Goal: Task Accomplishment & Management: Manage account settings

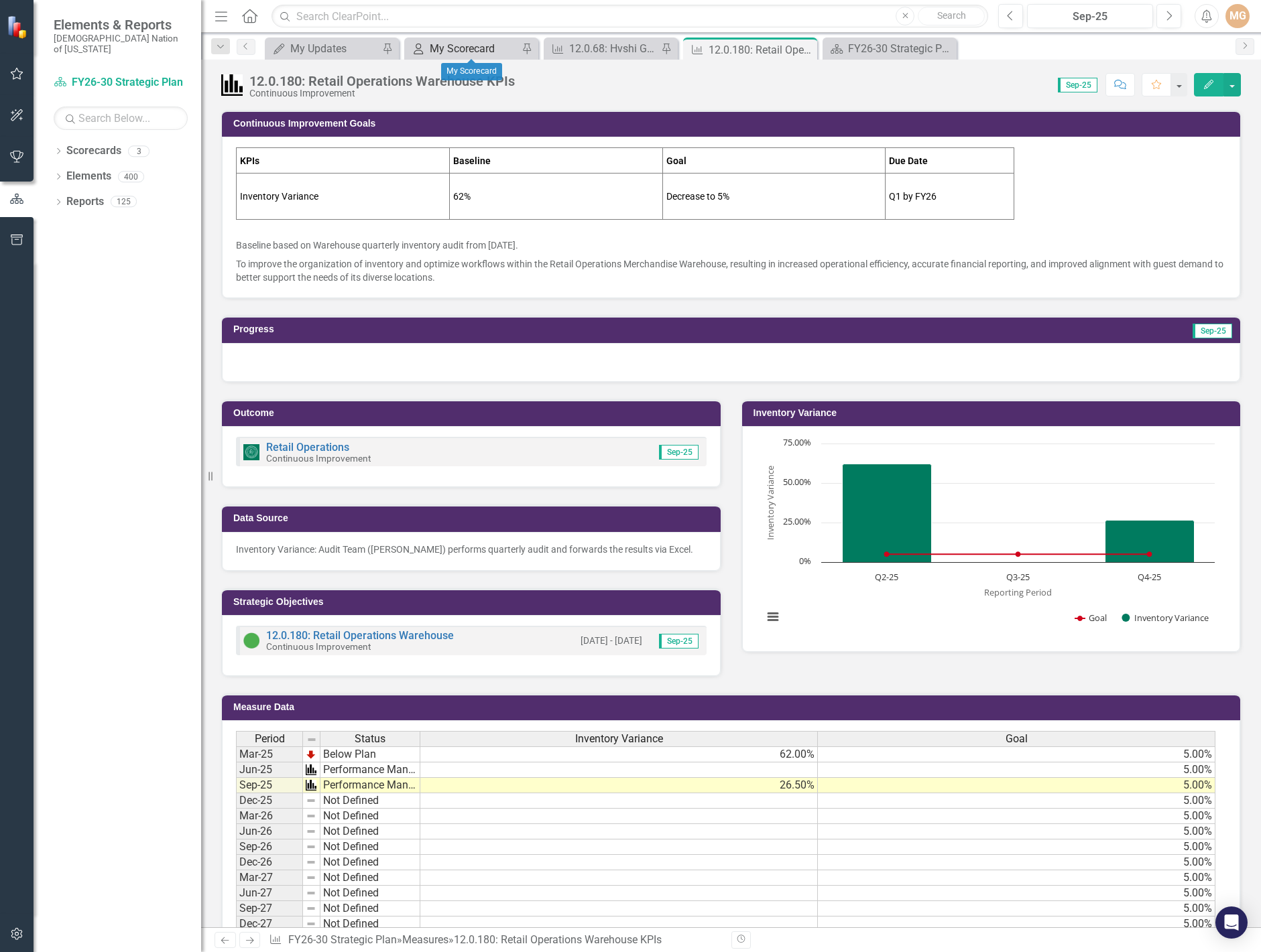
click at [456, 47] on div "My Scorecard" at bounding box center [473, 48] width 88 height 17
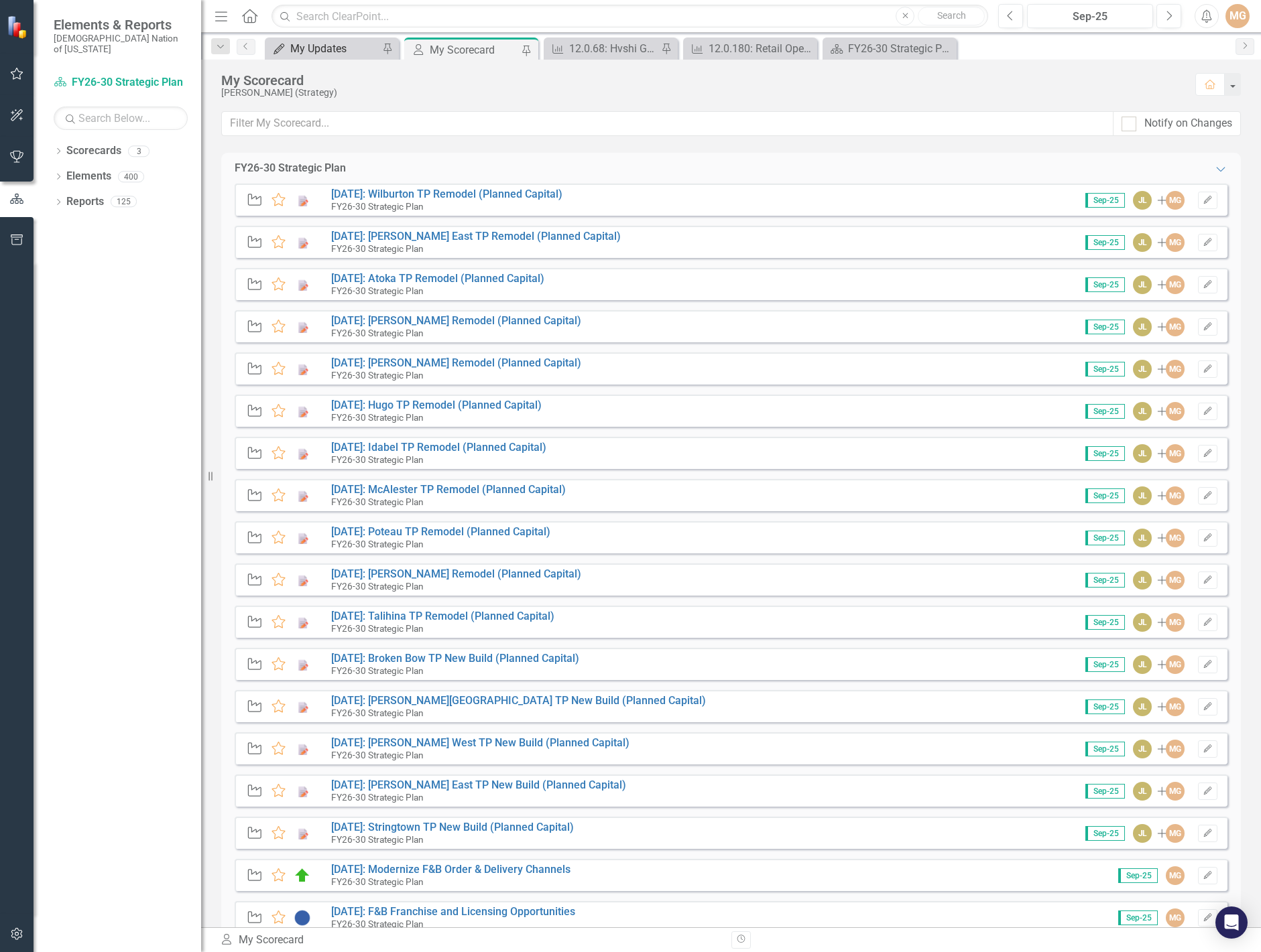
click at [322, 47] on div "My Updates" at bounding box center [334, 48] width 88 height 17
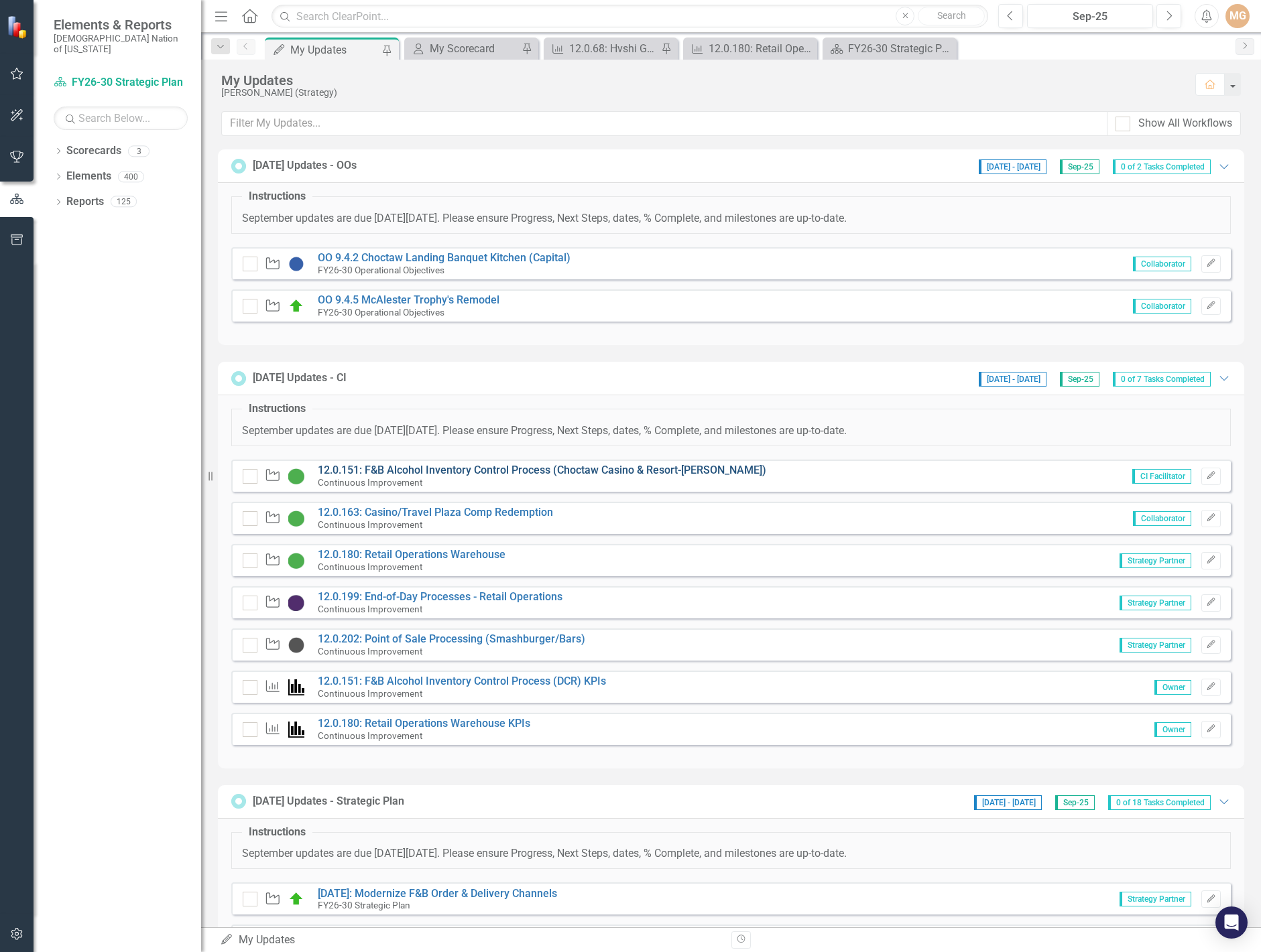
click at [488, 470] on link "12.0.151: F&B Alcohol Inventory Control Process (Choctaw Casino & Resort-[PERSO…" at bounding box center [542, 470] width 449 height 13
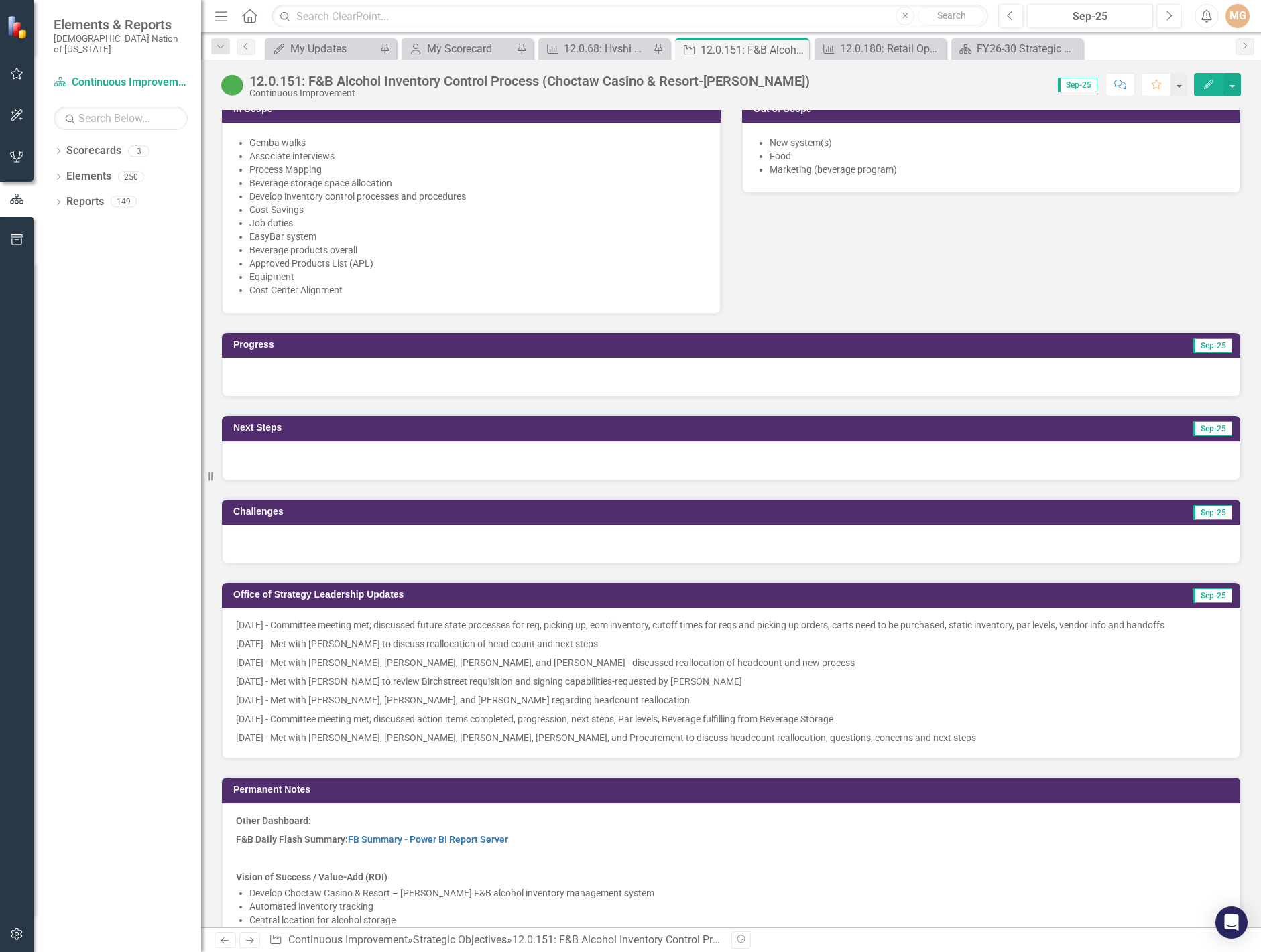
scroll to position [871, 0]
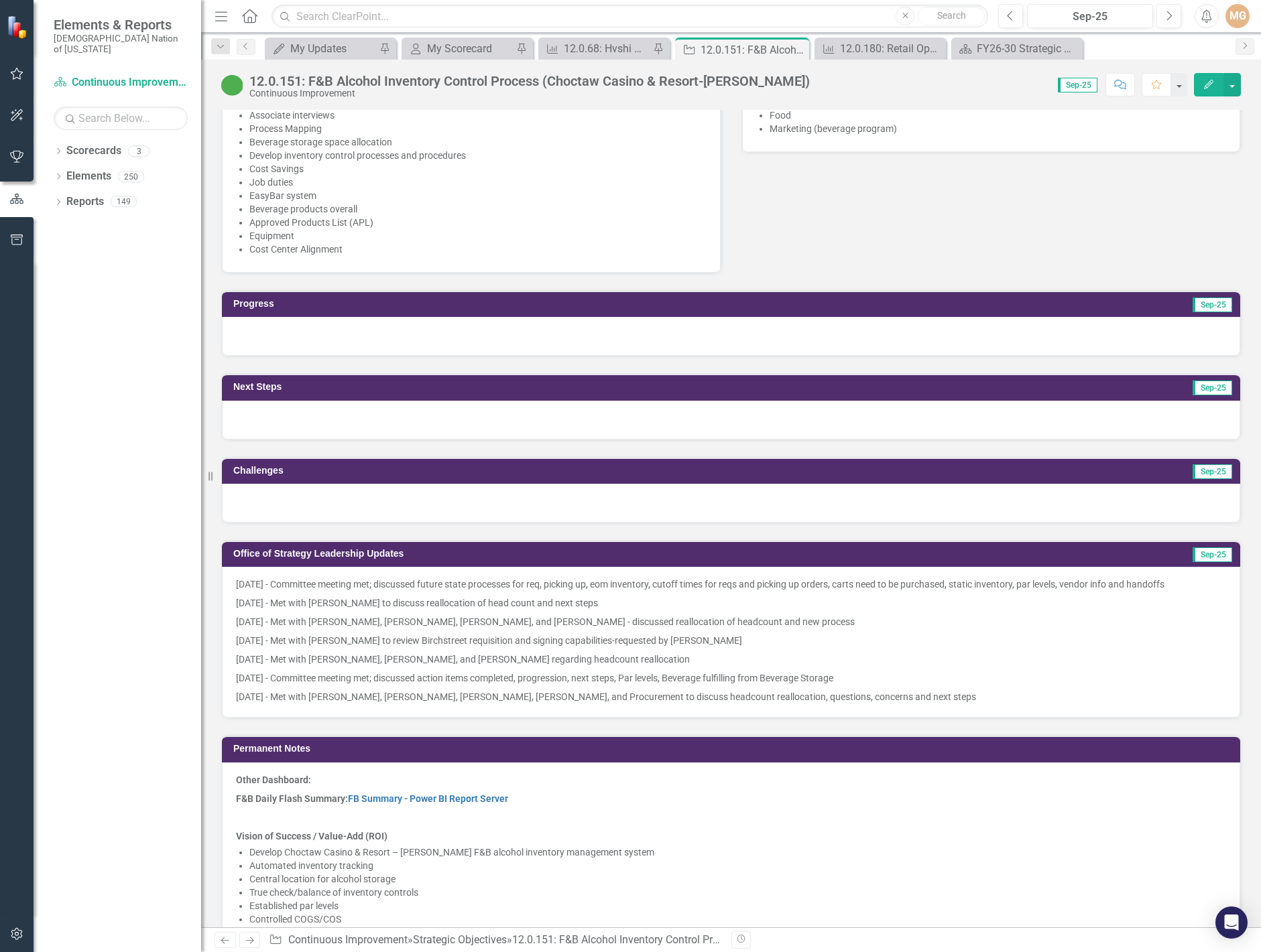
click at [831, 680] on p "[DATE] - Committee meeting met; discussed action items completed, progression, …" at bounding box center [731, 678] width 990 height 19
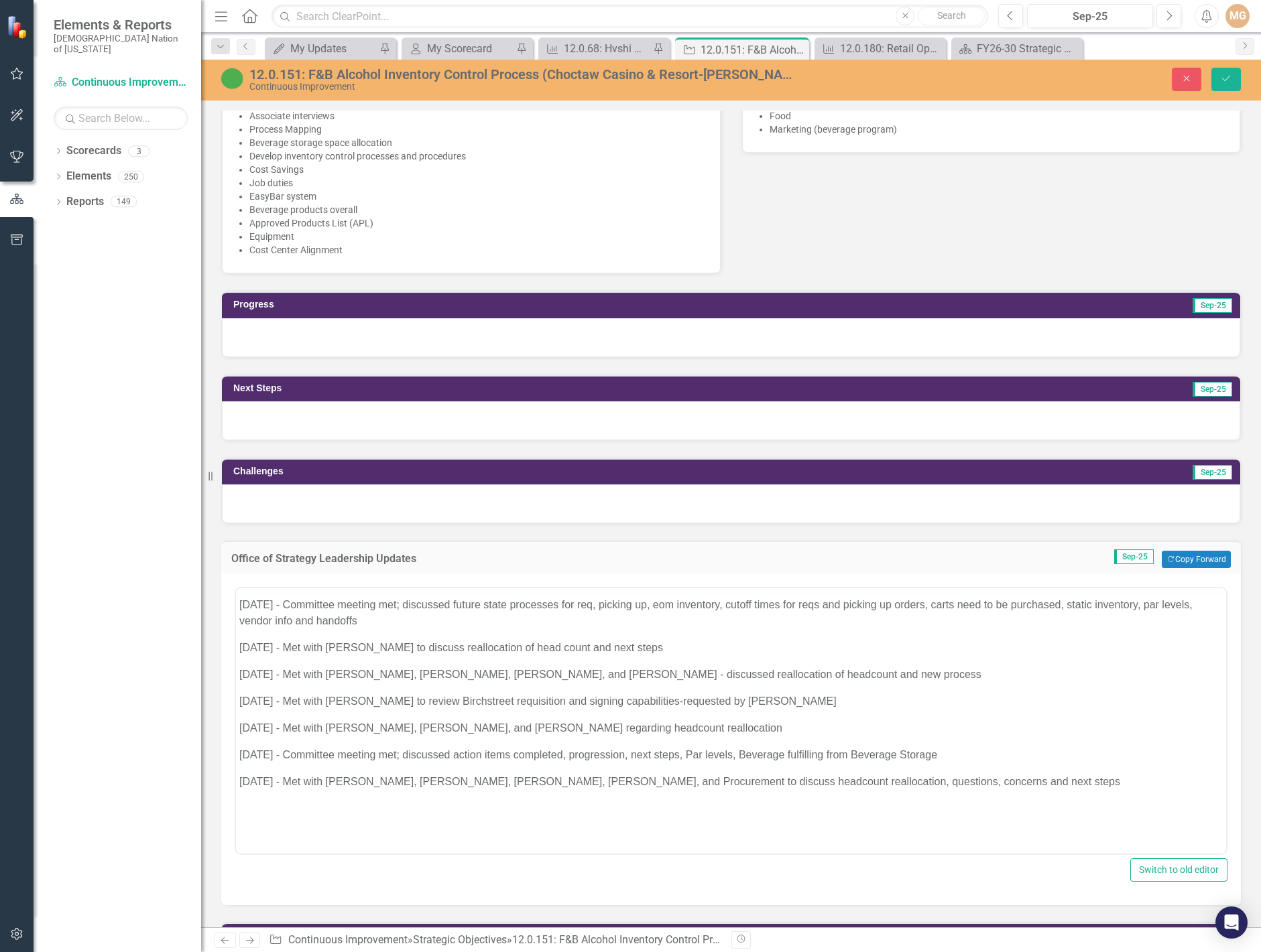
scroll to position [0, 0]
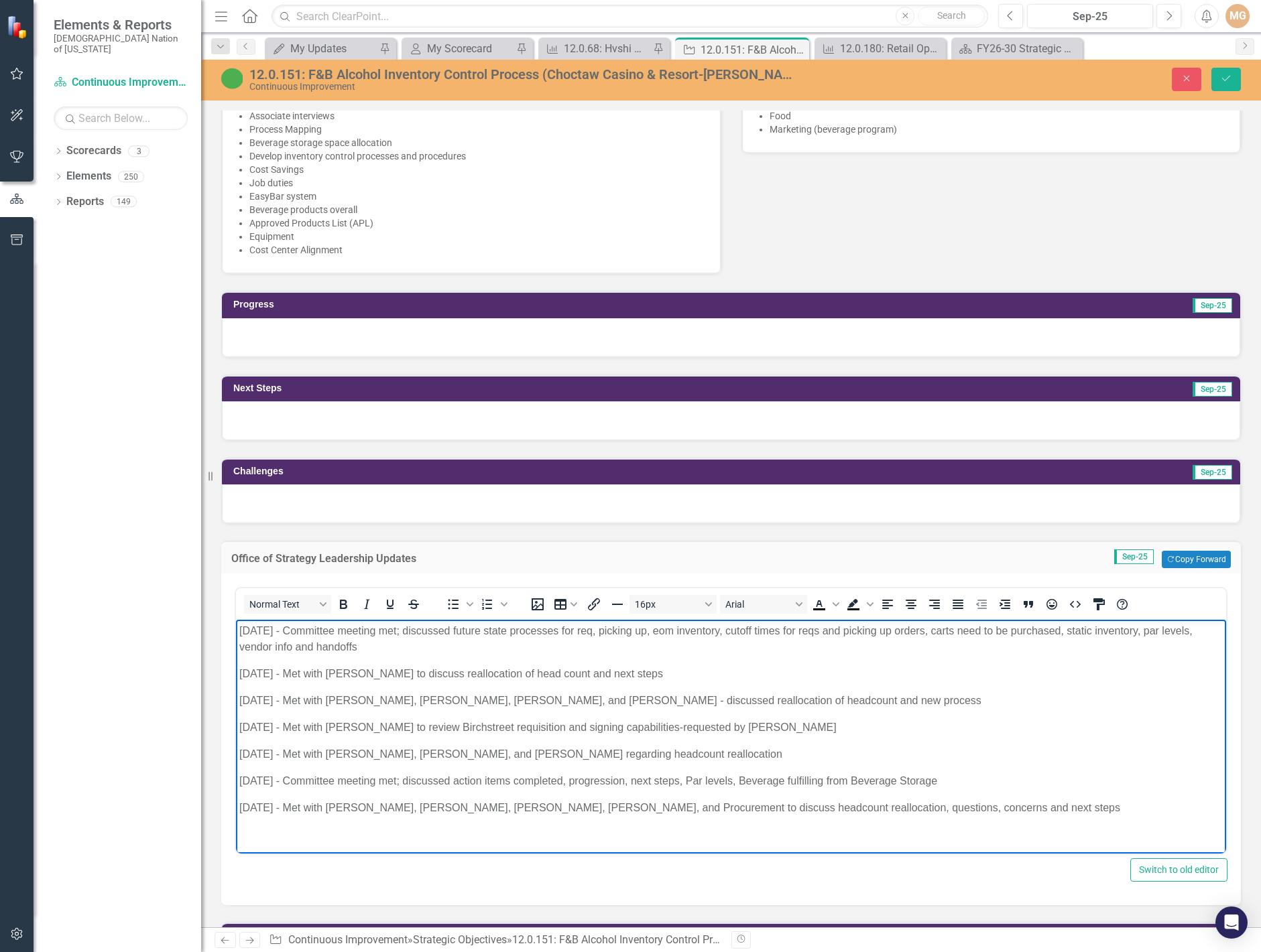
click at [904, 811] on p "[DATE] - Met with [PERSON_NAME], [PERSON_NAME], [PERSON_NAME], [PERSON_NAME], a…" at bounding box center [731, 807] width 983 height 16
drag, startPoint x: 1037, startPoint y: 257, endPoint x: 1029, endPoint y: 253, distance: 8.9
click at [1037, 257] on div "Start Date 4/25/24 Report-Out Date 11/13/24 In Scope Gemba walks Associate inte…" at bounding box center [731, 115] width 1039 height 319
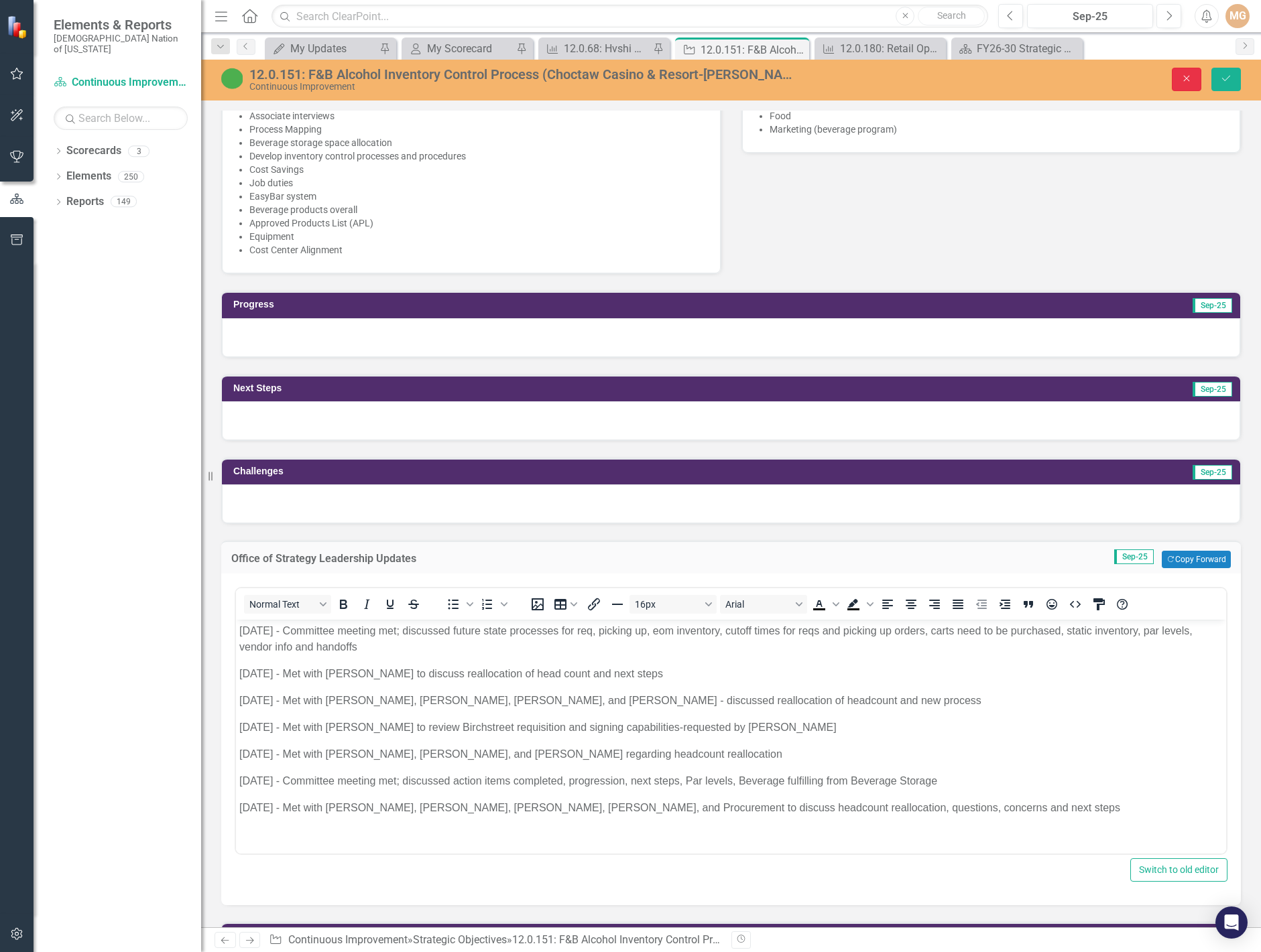
click at [1187, 76] on icon "Close" at bounding box center [1186, 79] width 12 height 9
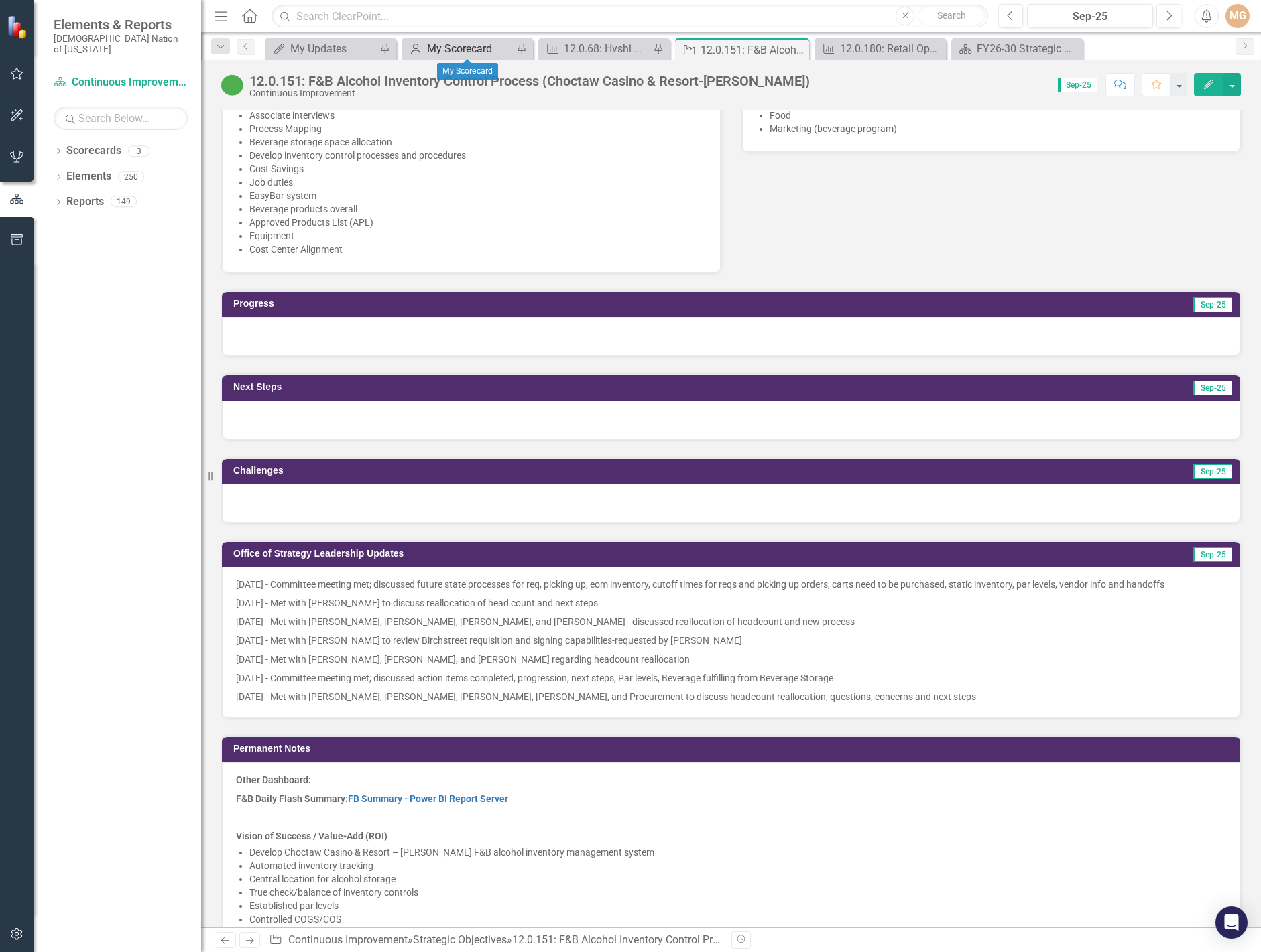
click at [449, 47] on div "My Scorecard" at bounding box center [469, 48] width 86 height 17
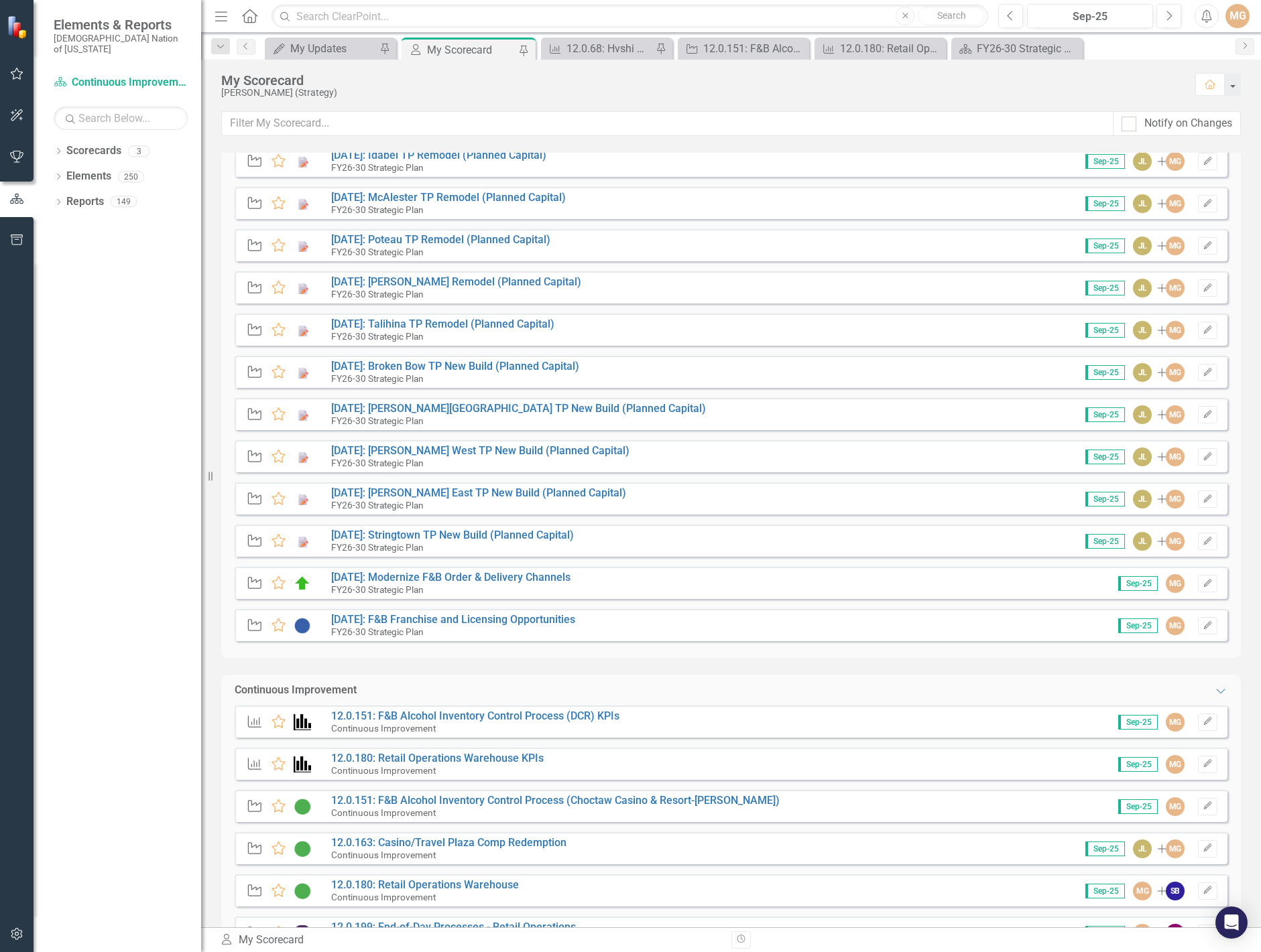
scroll to position [528, 0]
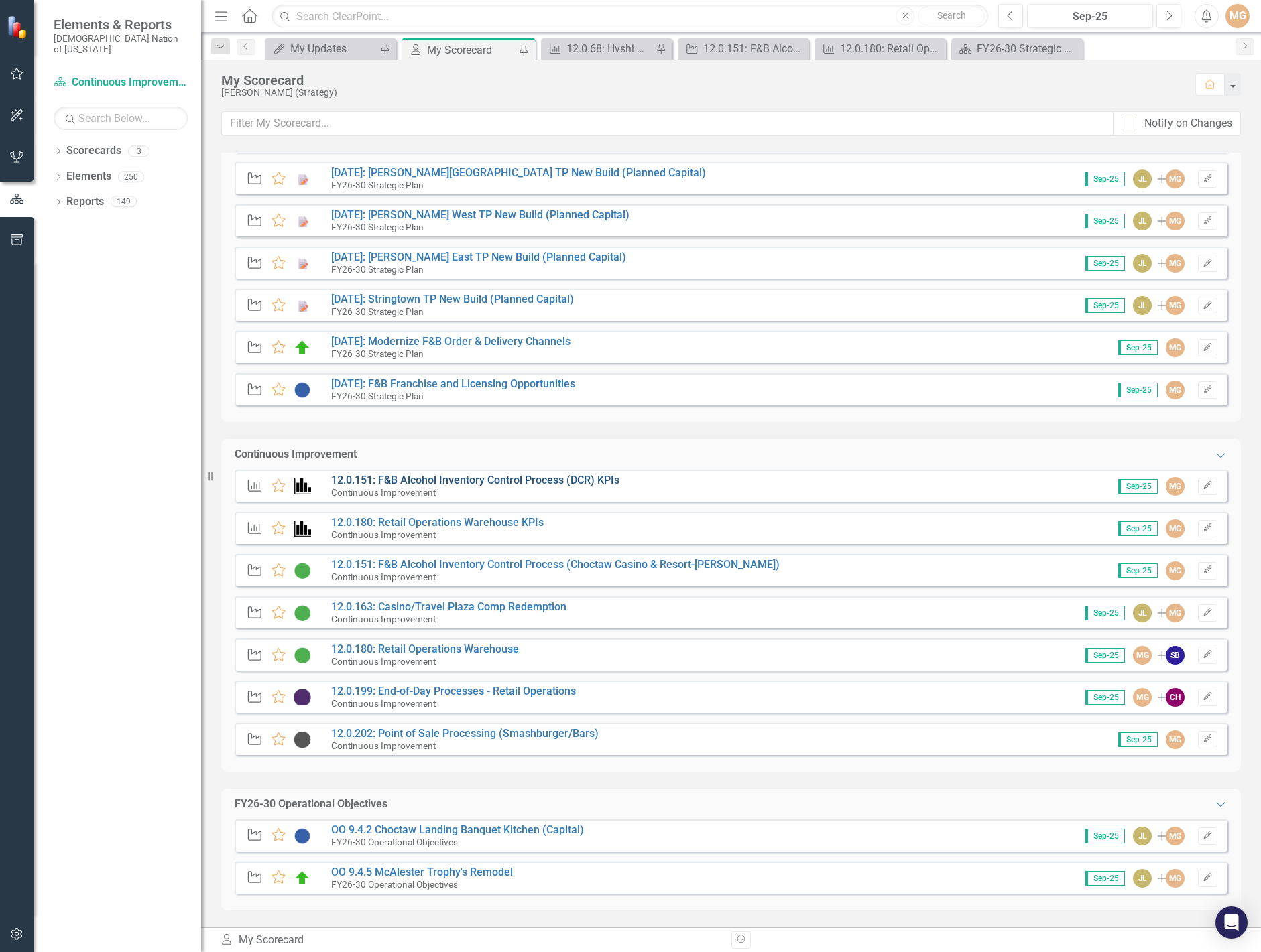
click at [540, 475] on link "12.0.151: F&B Alcohol Inventory Control Process (DCR) KPIs" at bounding box center [475, 480] width 288 height 13
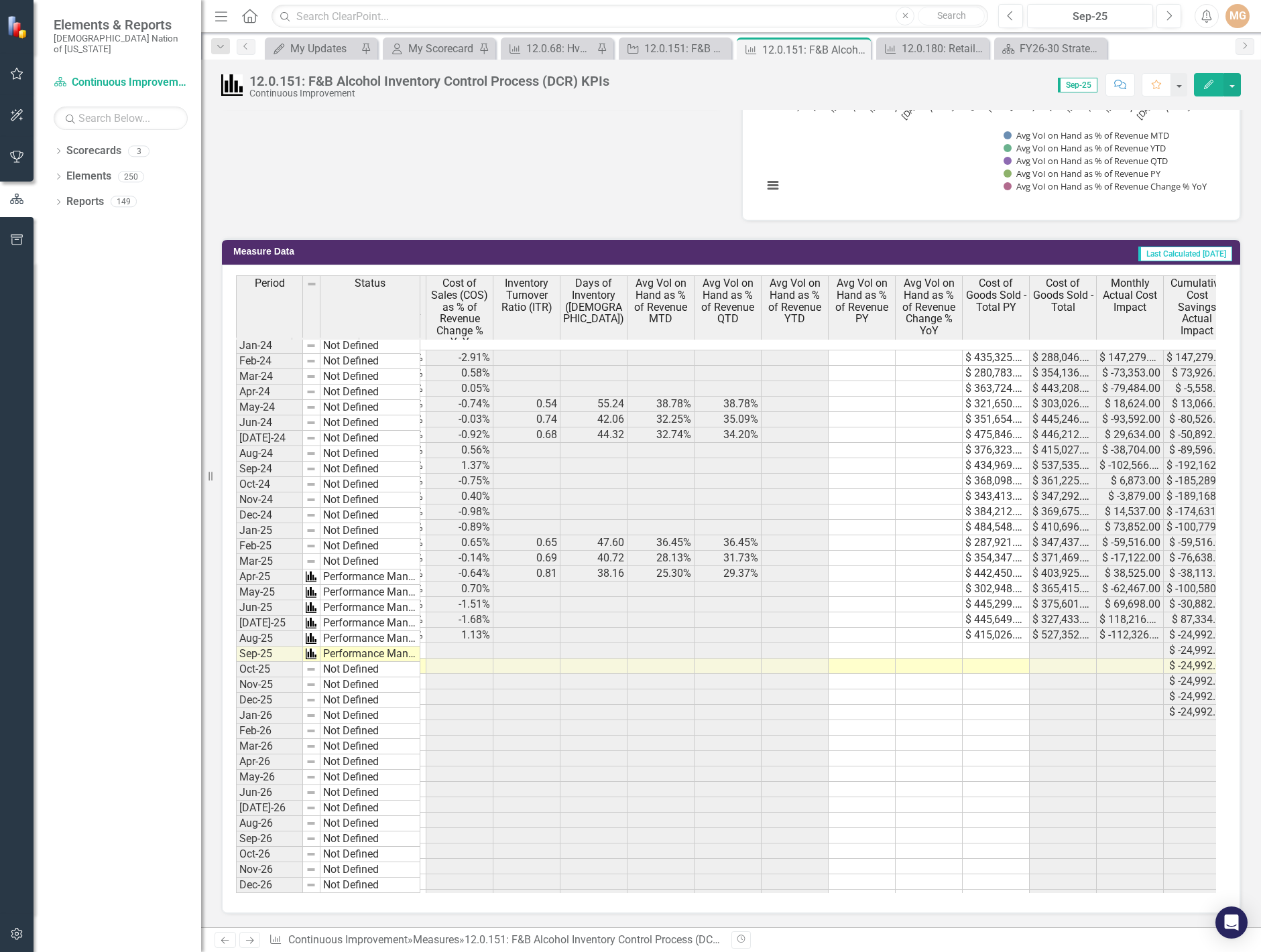
scroll to position [0, 264]
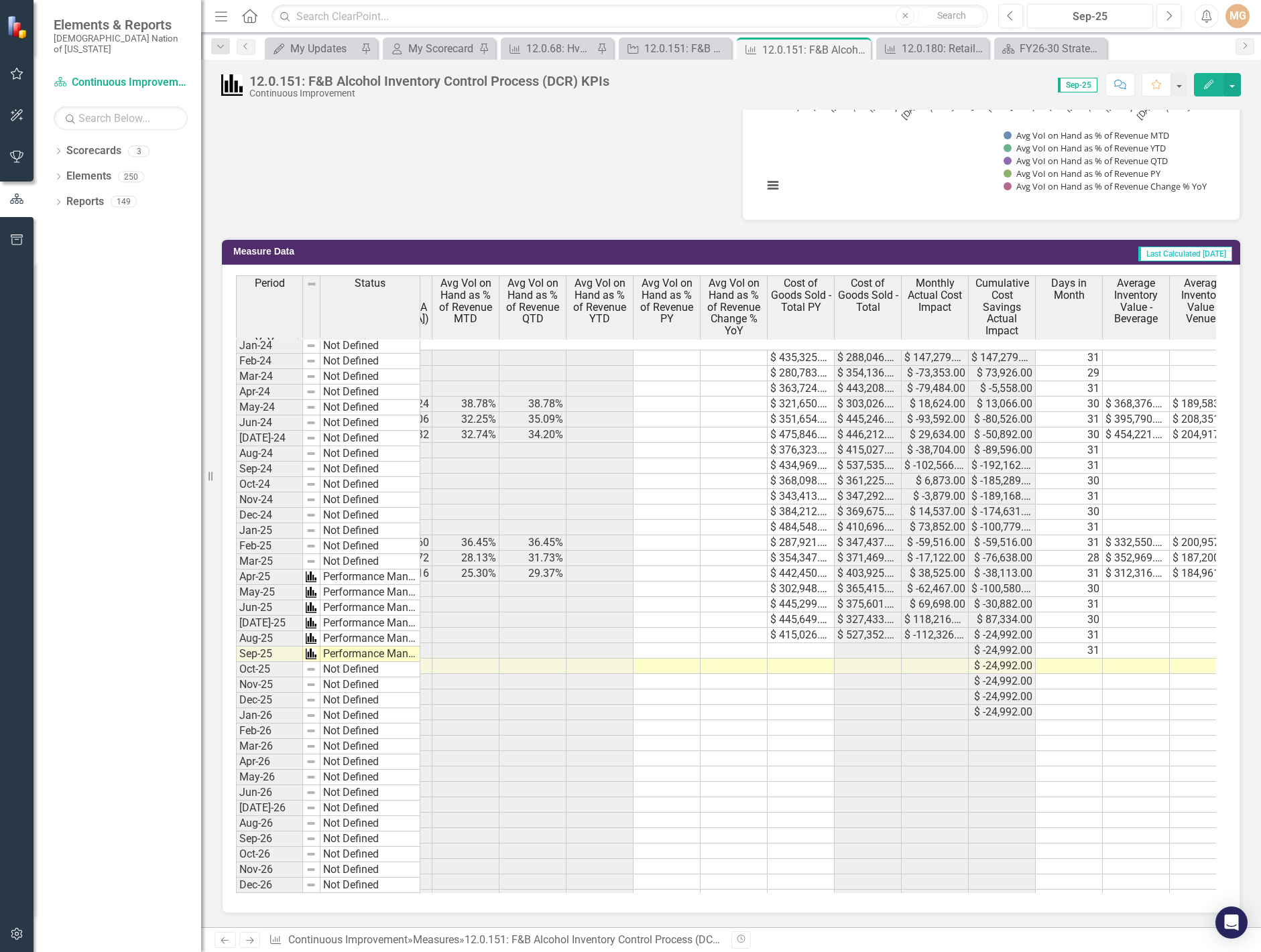
click at [484, 427] on td "32.74%" at bounding box center [465, 435] width 67 height 16
click at [1244, 51] on link "Next" at bounding box center [1244, 46] width 19 height 17
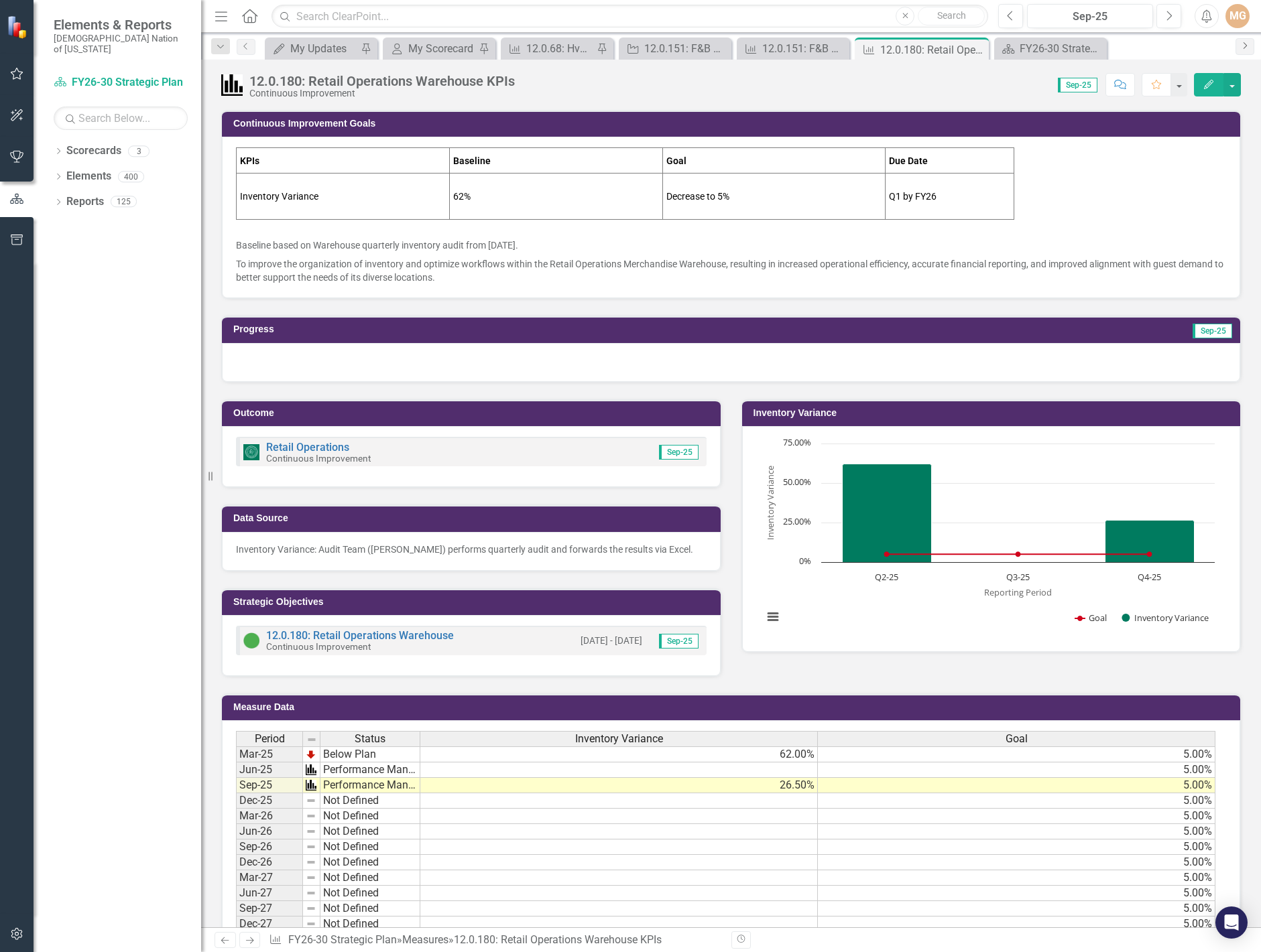
click at [1244, 51] on link "Next" at bounding box center [1244, 46] width 19 height 17
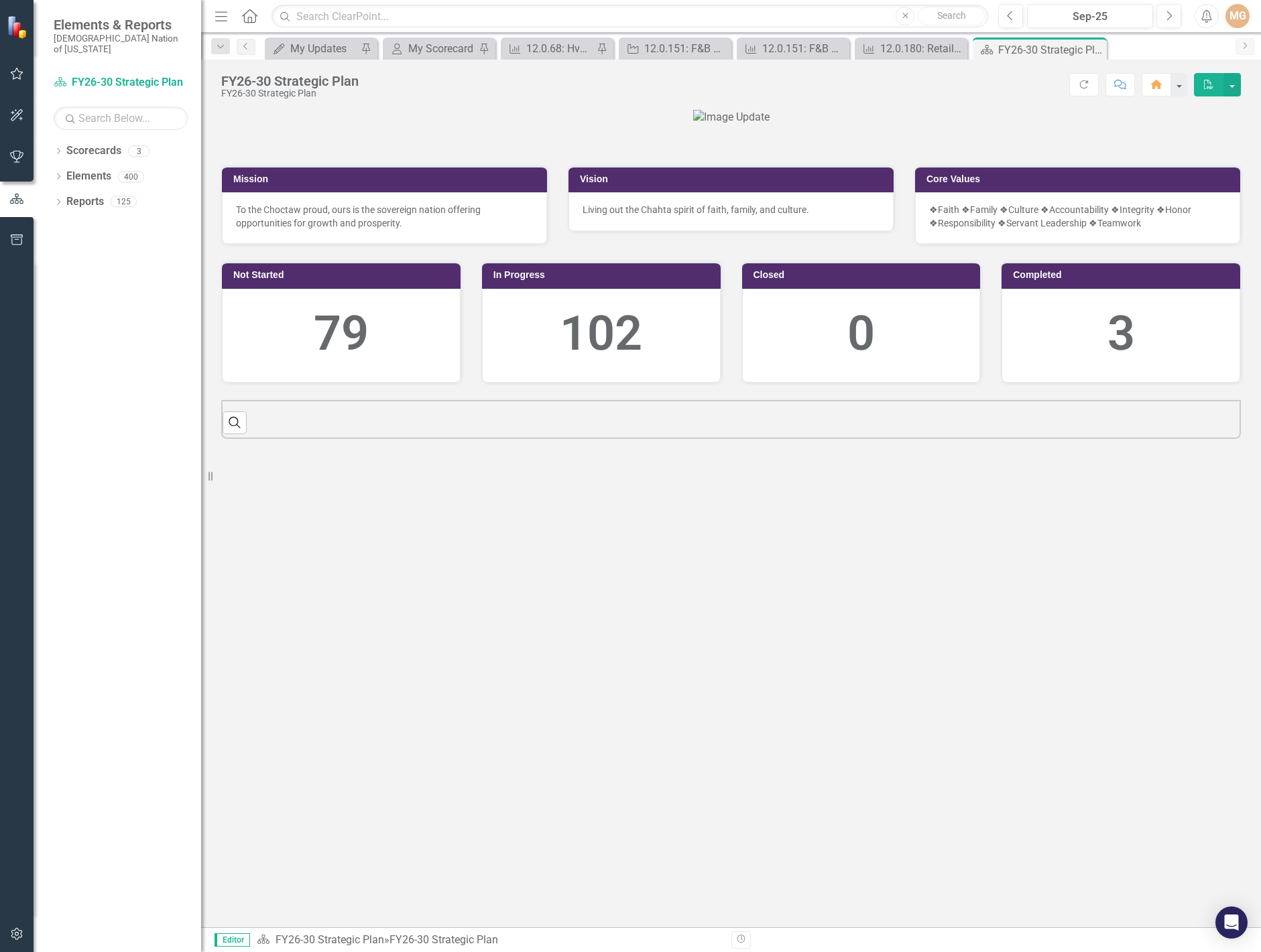
click at [1244, 51] on link "Next" at bounding box center [1244, 46] width 19 height 17
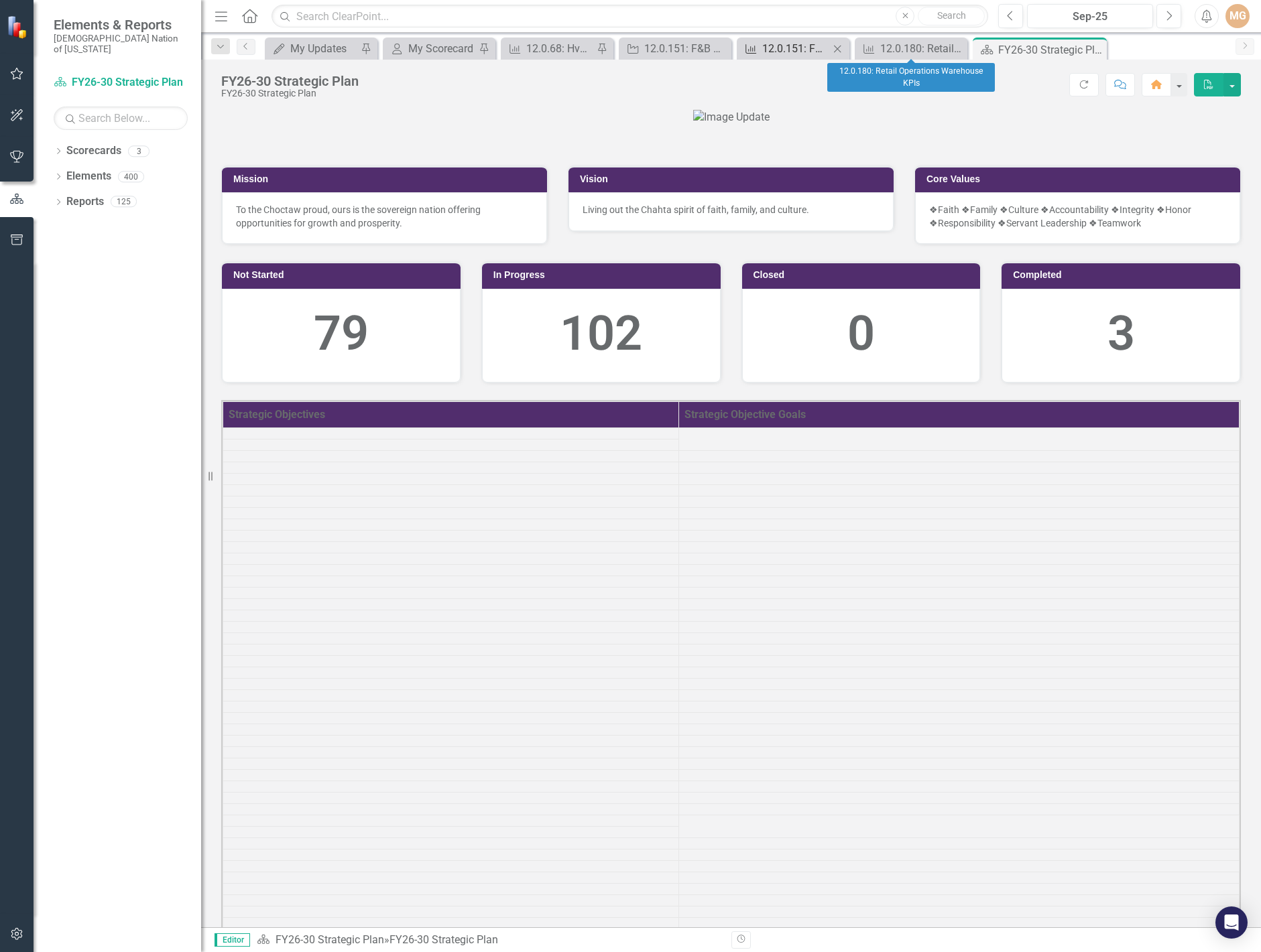
click at [797, 44] on div "12.0.151: F&B Alcohol Inventory Control Process (DCR) KPIs" at bounding box center [796, 48] width 67 height 17
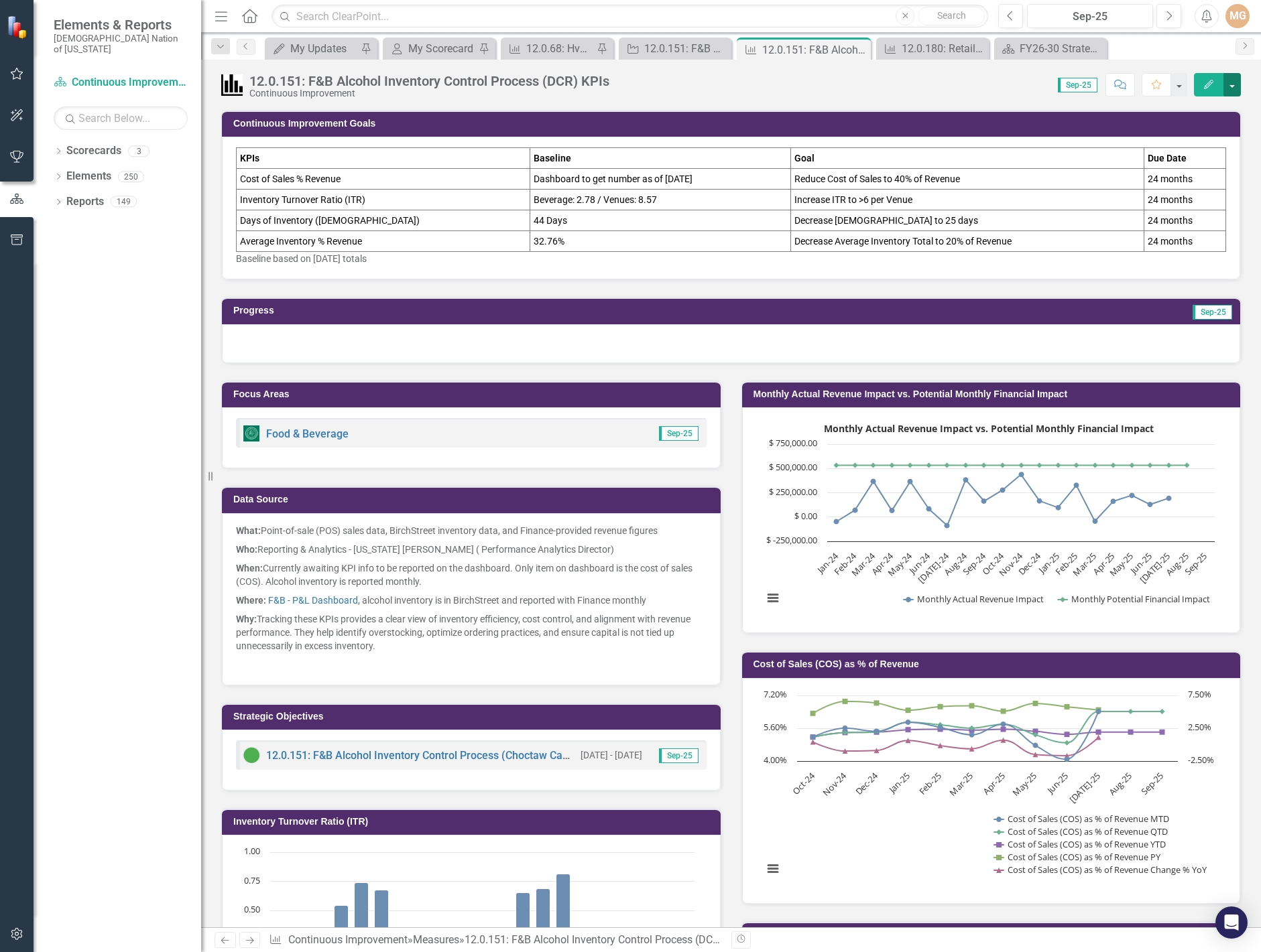
click at [1236, 87] on button "button" at bounding box center [1231, 84] width 18 height 23
click at [1182, 112] on link "Edit Edit Measure" at bounding box center [1174, 109] width 131 height 25
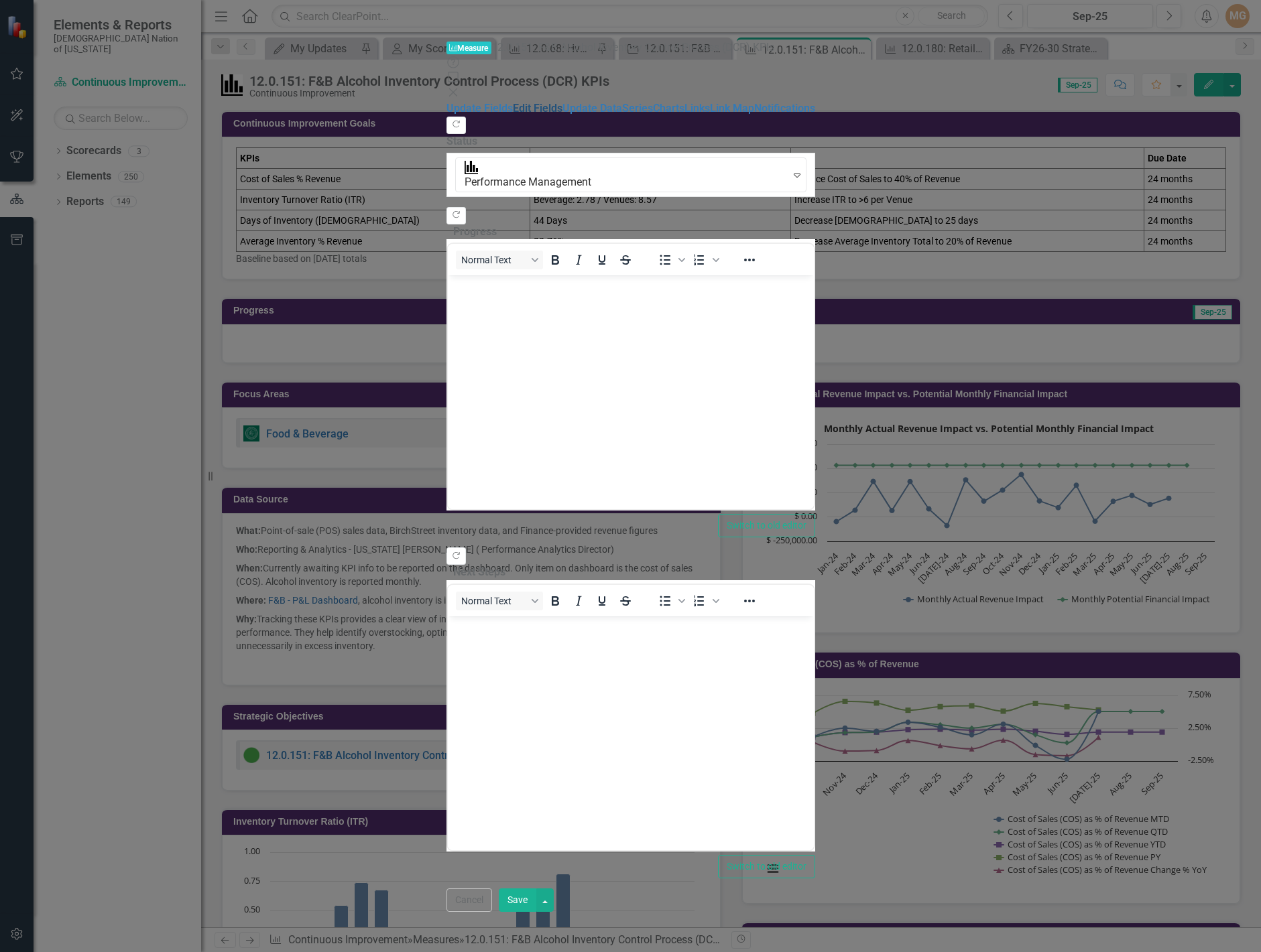
click at [513, 102] on link "Edit Fields" at bounding box center [537, 108] width 49 height 13
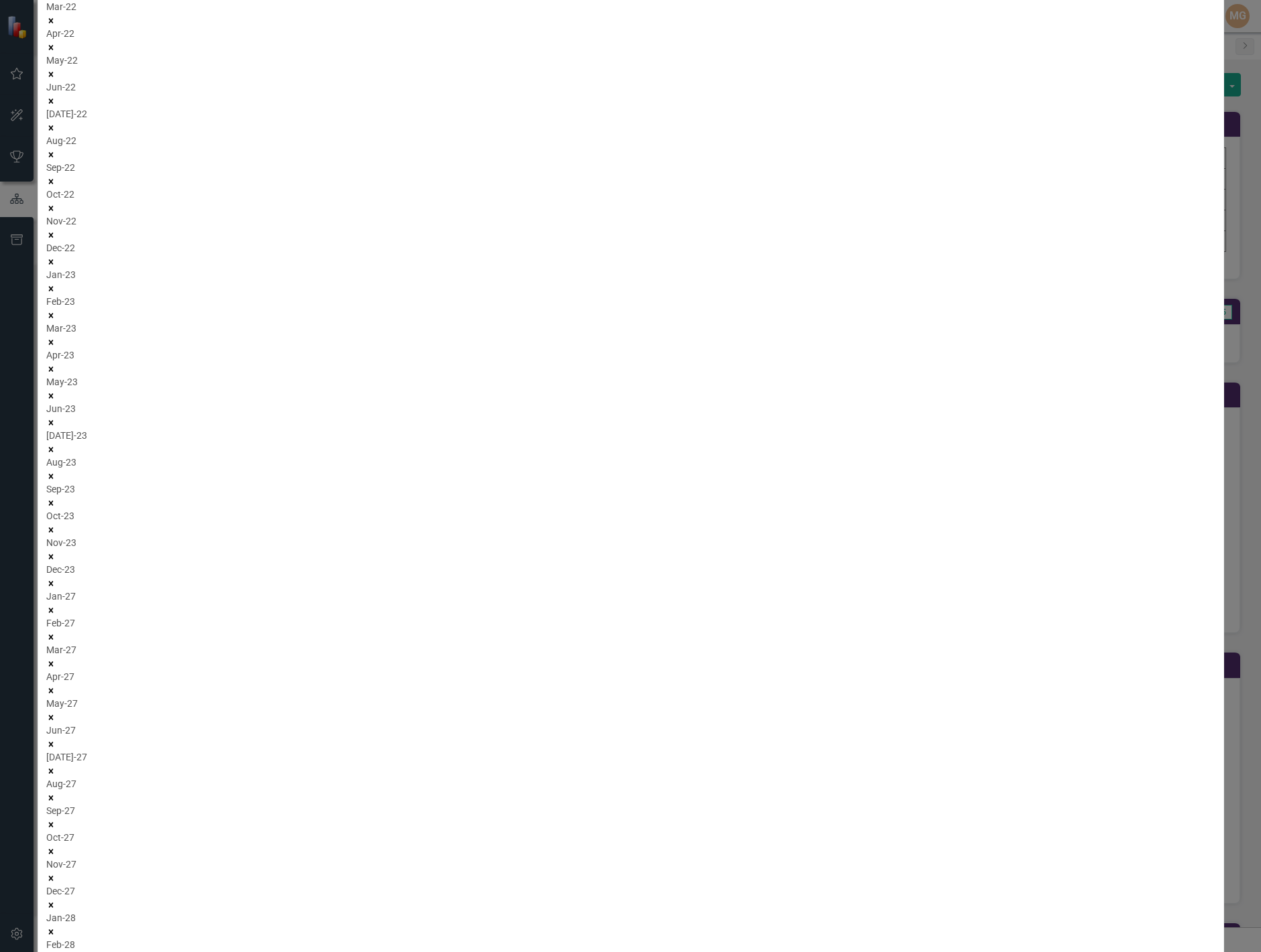
click at [1192, 393] on link "Edit Edit Measure Series" at bounding box center [1150, 398] width 152 height 25
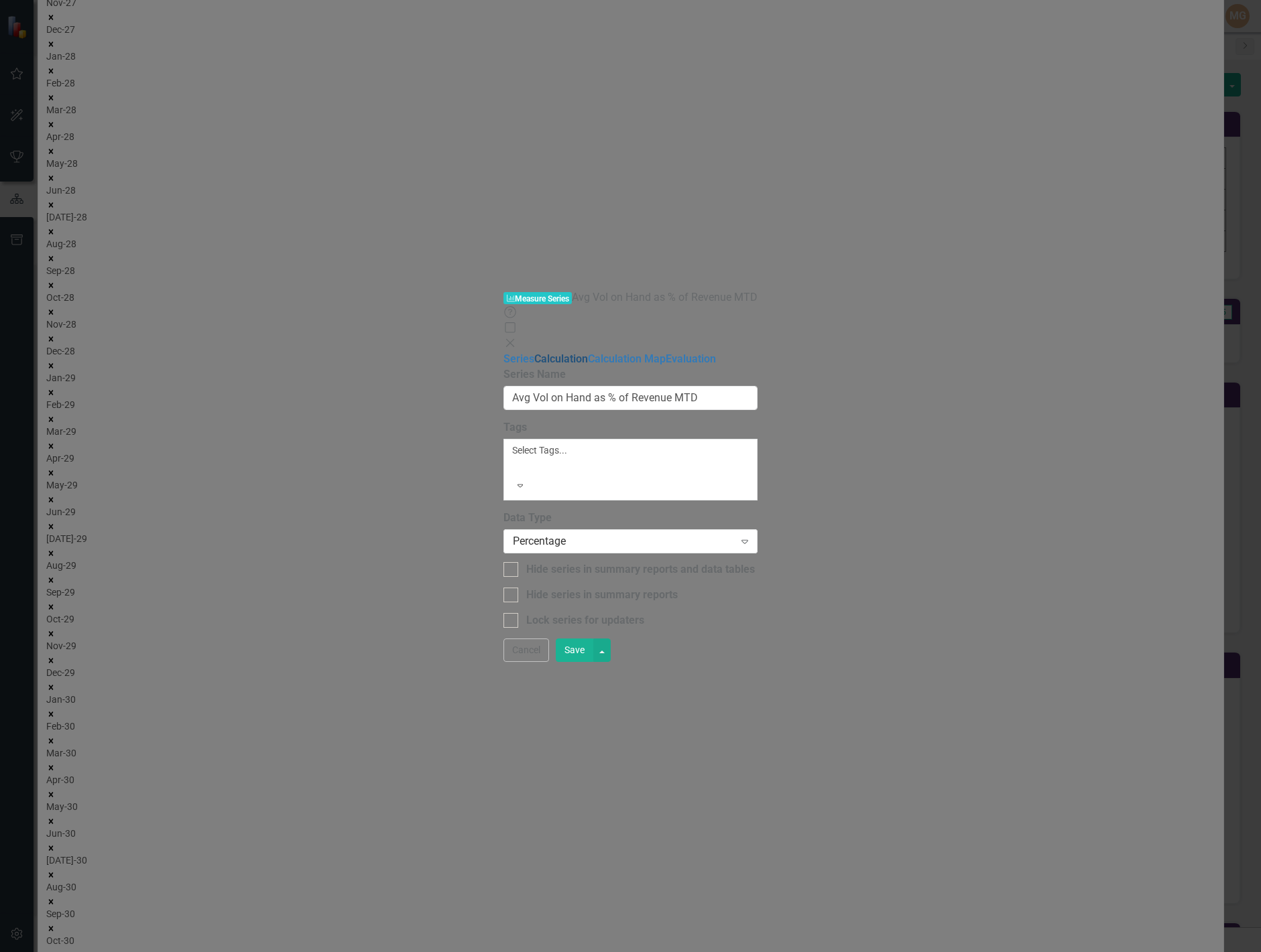
click at [534, 352] on link "Calculation" at bounding box center [561, 359] width 54 height 13
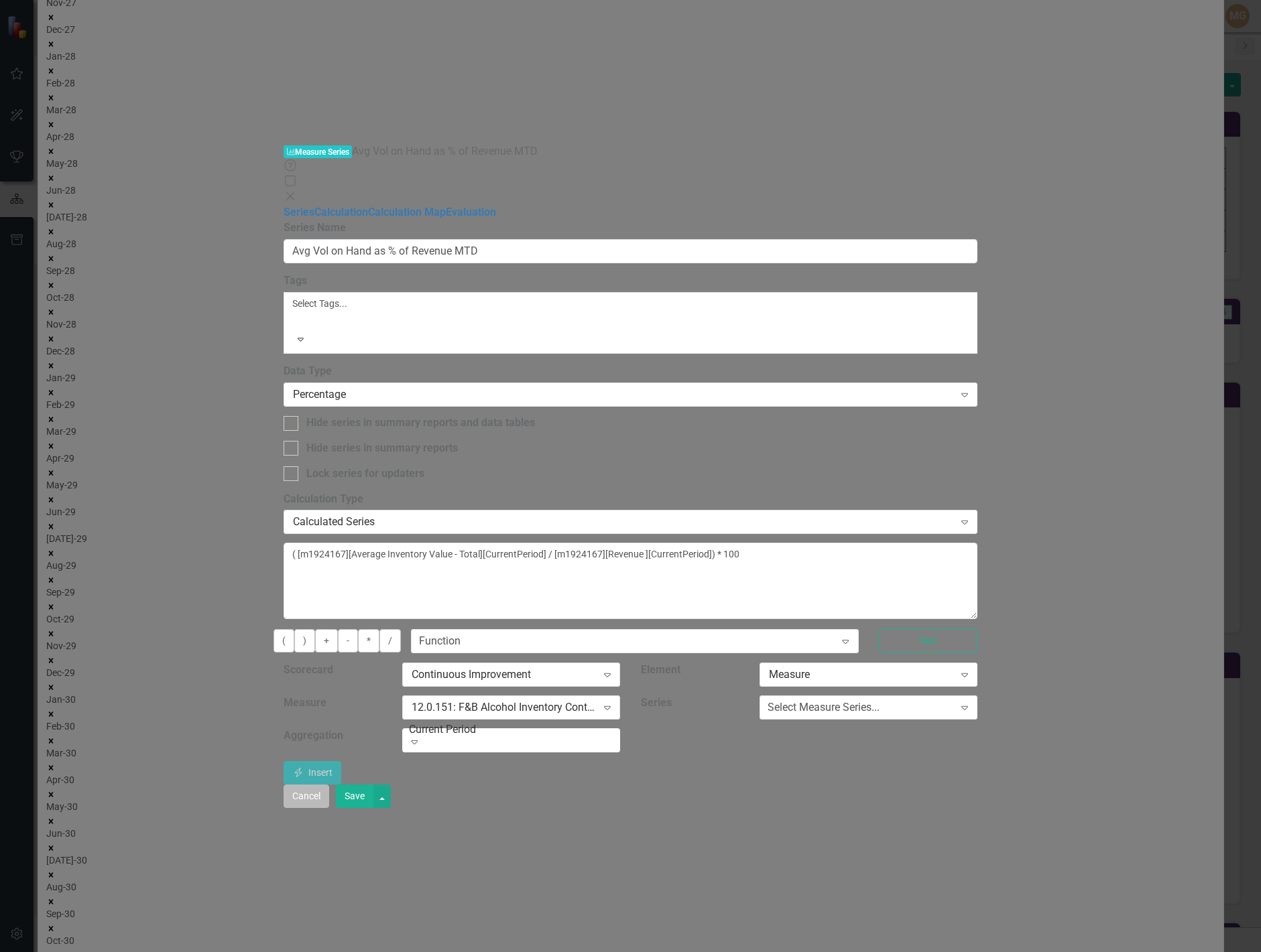
click at [329, 808] on button "Cancel" at bounding box center [306, 795] width 45 height 23
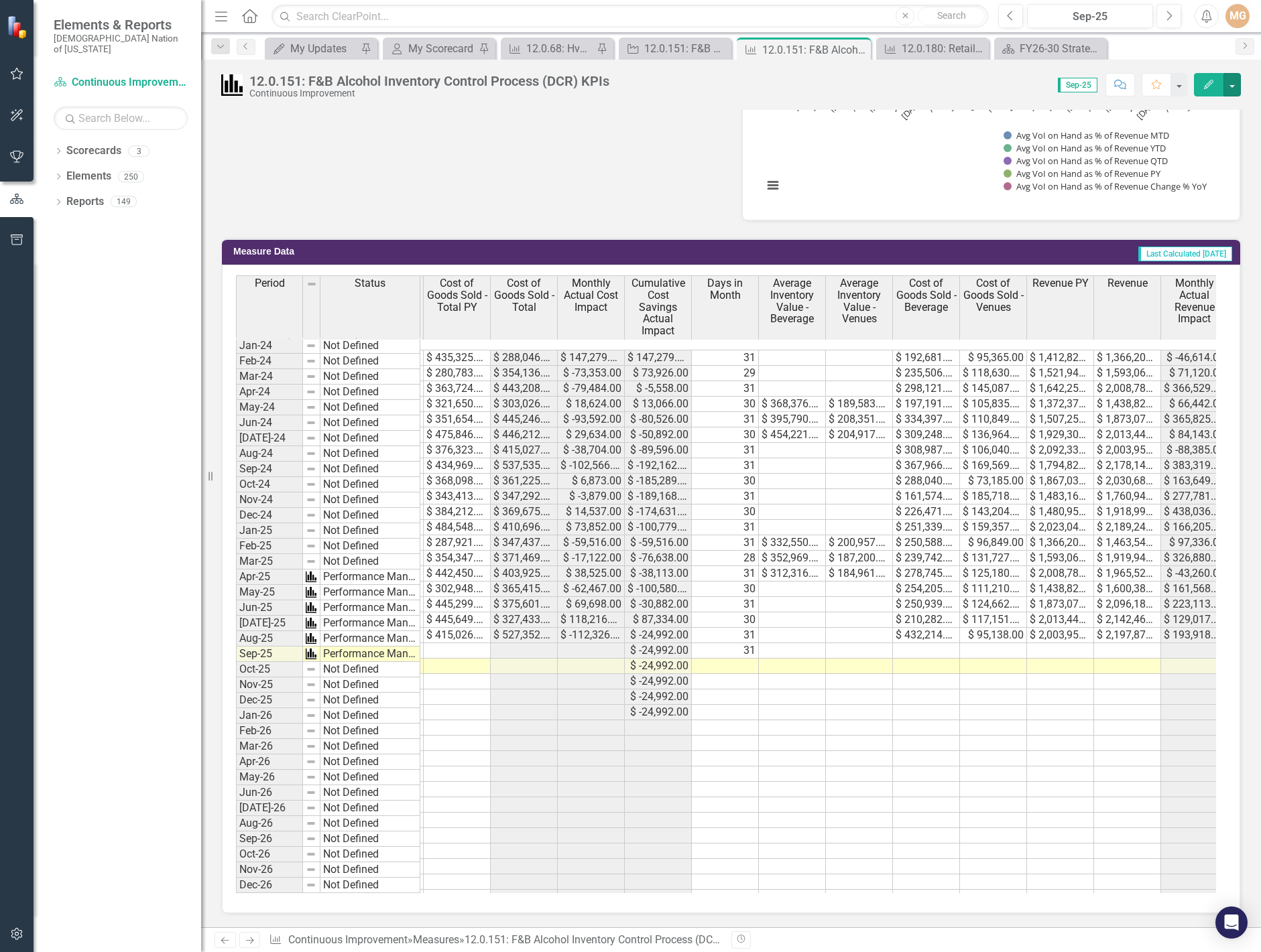
scroll to position [0, 787]
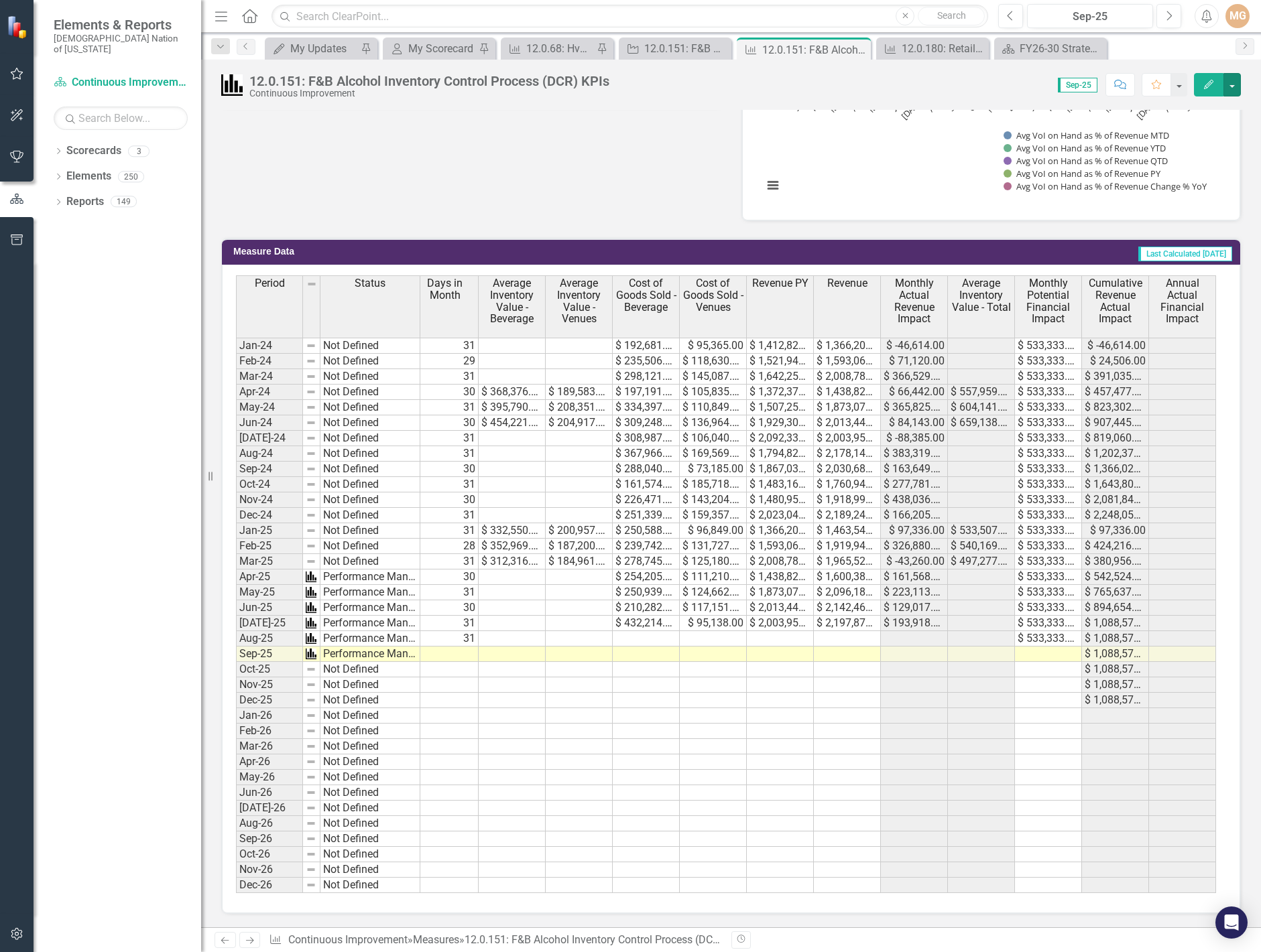
click at [921, 189] on rect "Interactive chart" at bounding box center [988, 106] width 465 height 201
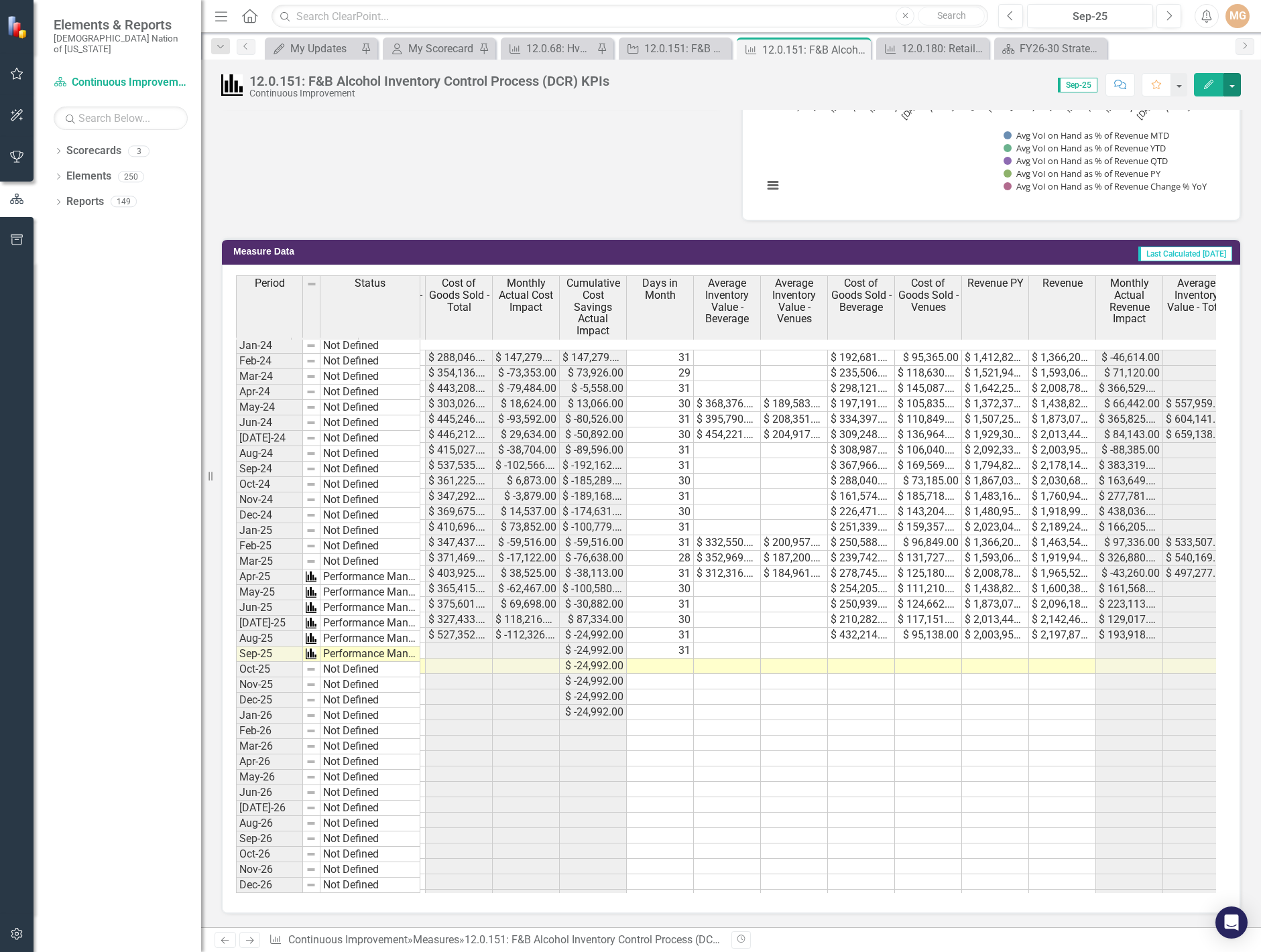
scroll to position [0, 840]
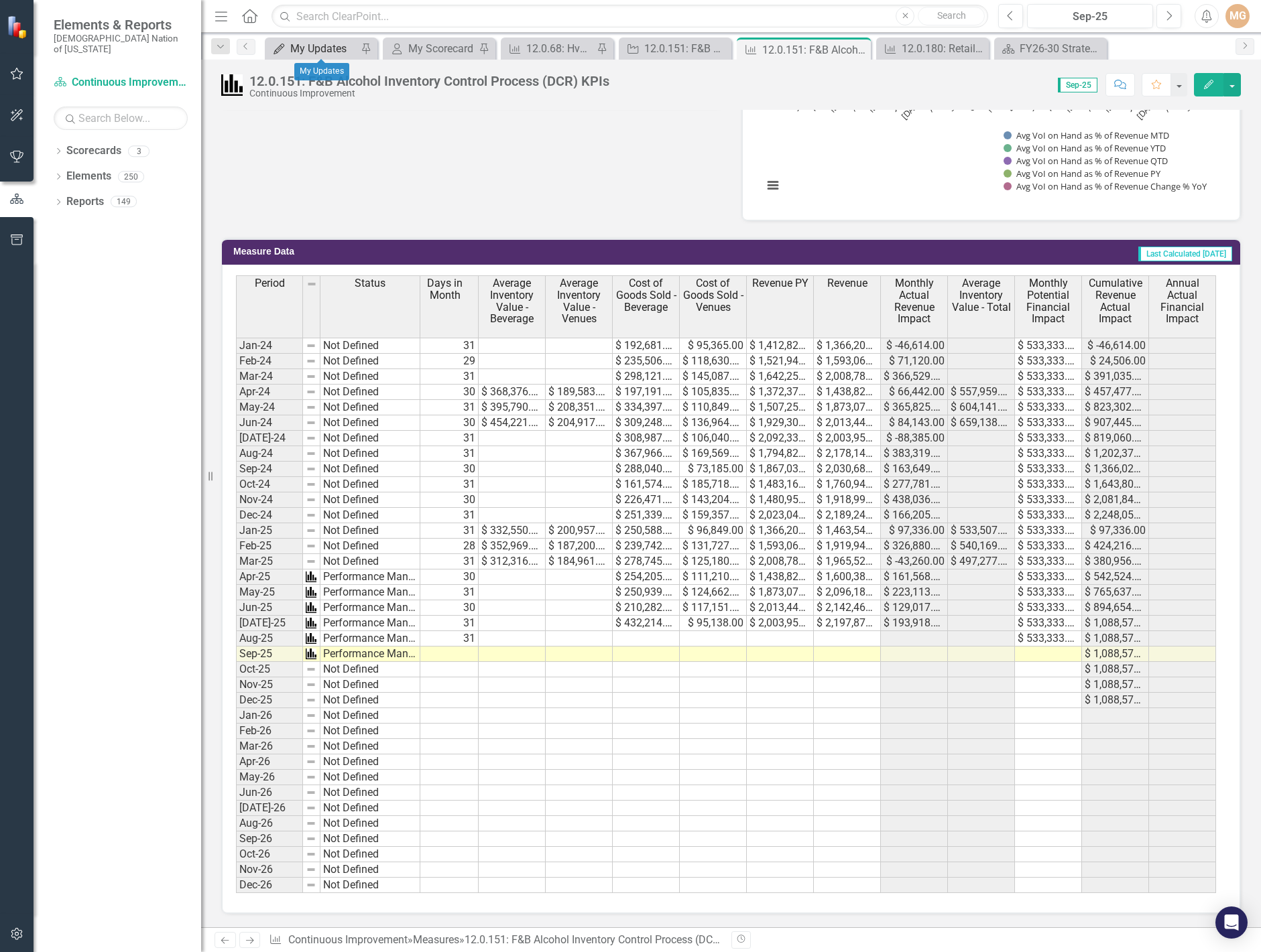
click at [324, 45] on div "My Updates" at bounding box center [324, 48] width 67 height 17
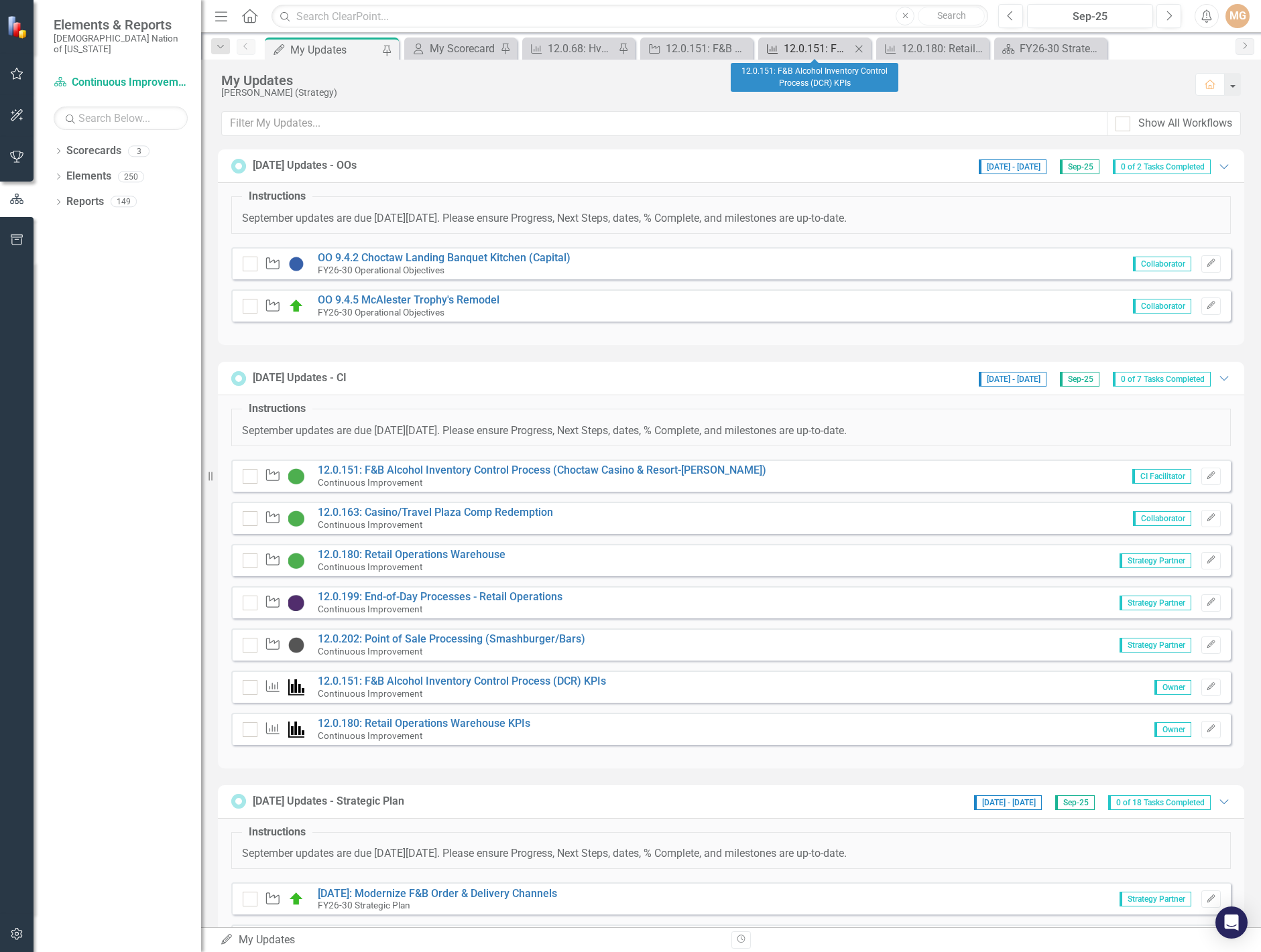
click at [809, 49] on div "12.0.151: F&B Alcohol Inventory Control Process (DCR) KPIs" at bounding box center [817, 48] width 67 height 17
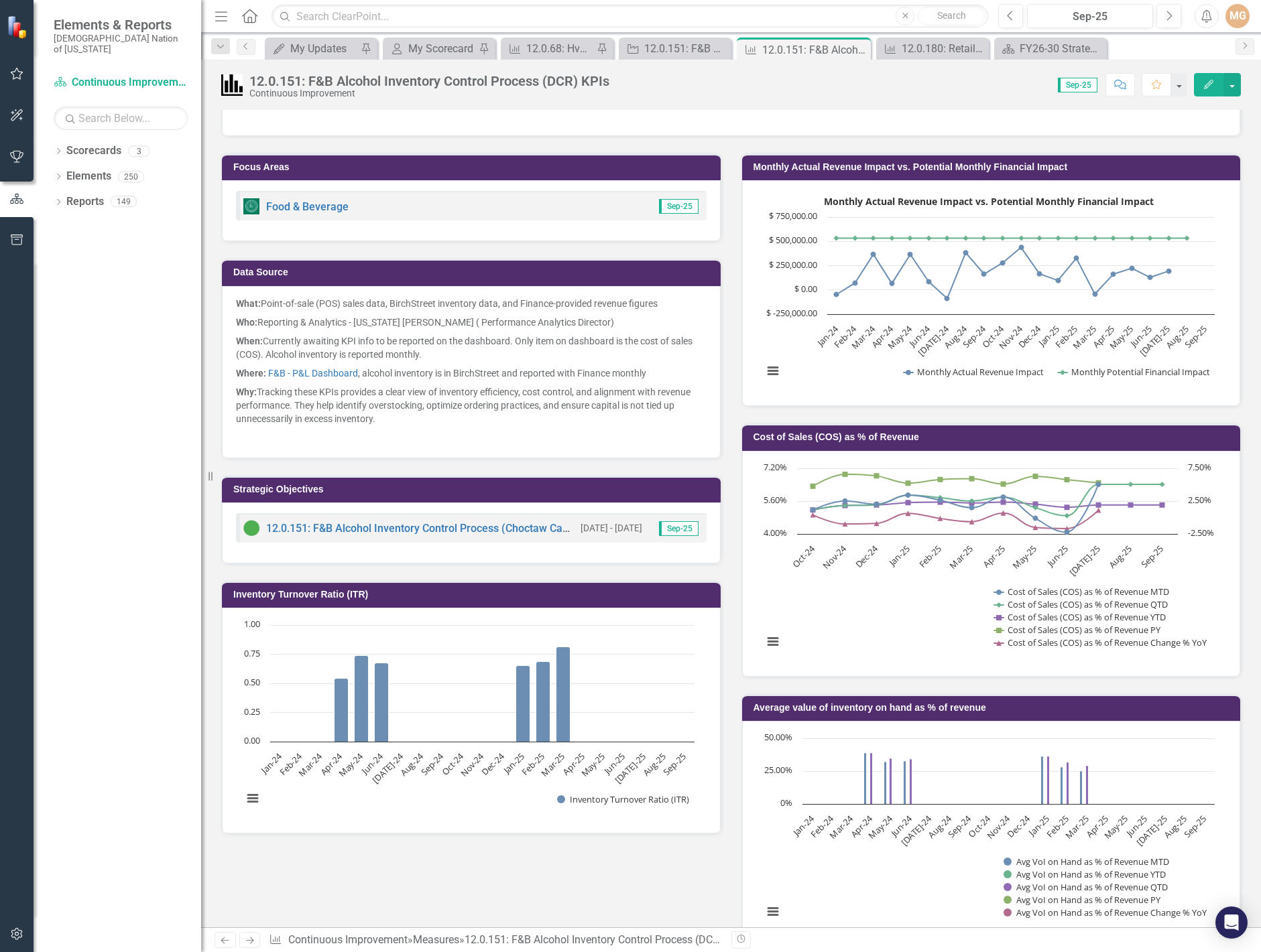
scroll to position [67, 0]
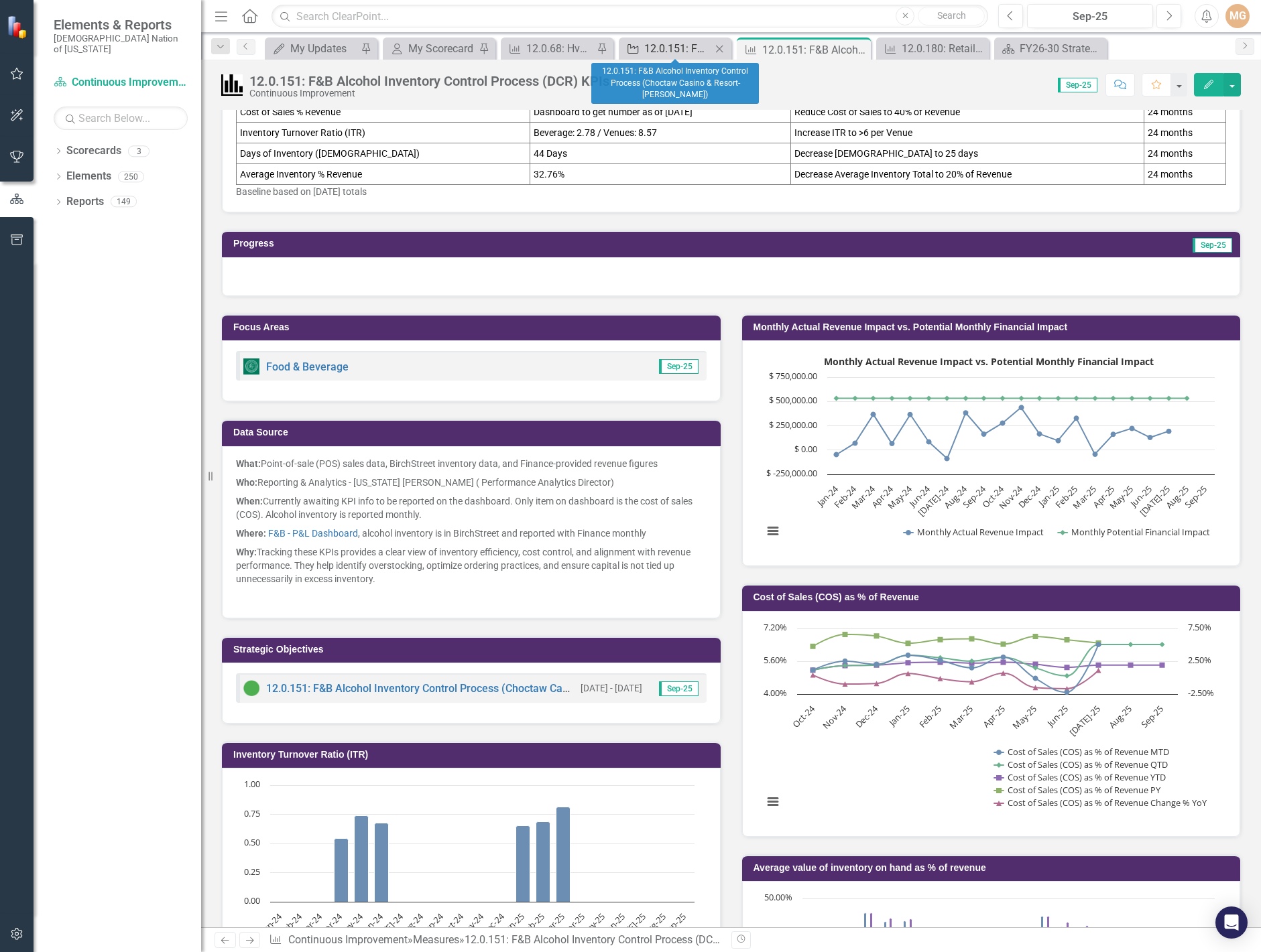
click at [687, 49] on div "12.0.151: F&B Alcohol Inventory Control Process (Choctaw Casino & Resort-[PERSO…" at bounding box center [678, 48] width 67 height 17
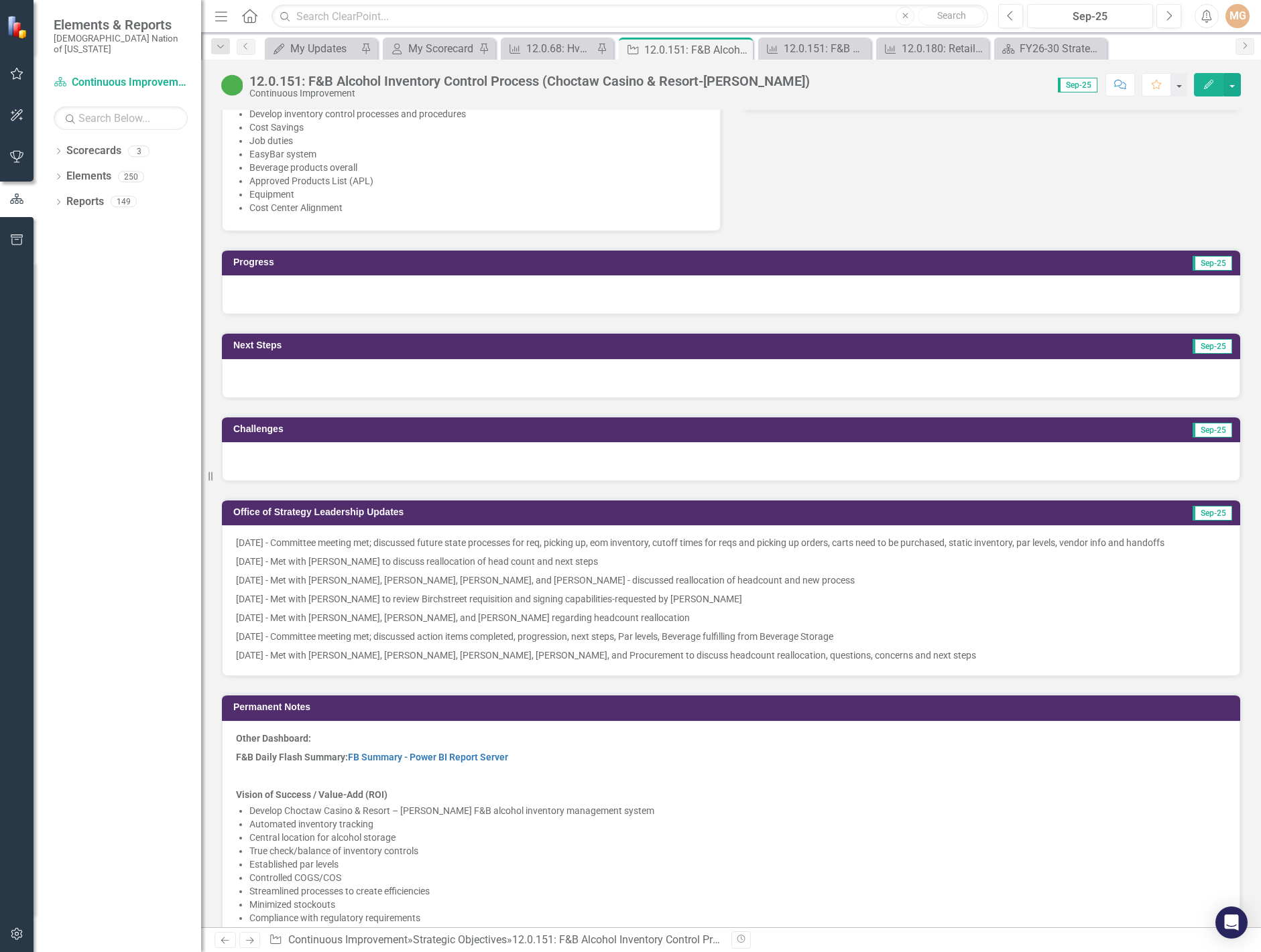
scroll to position [938, 0]
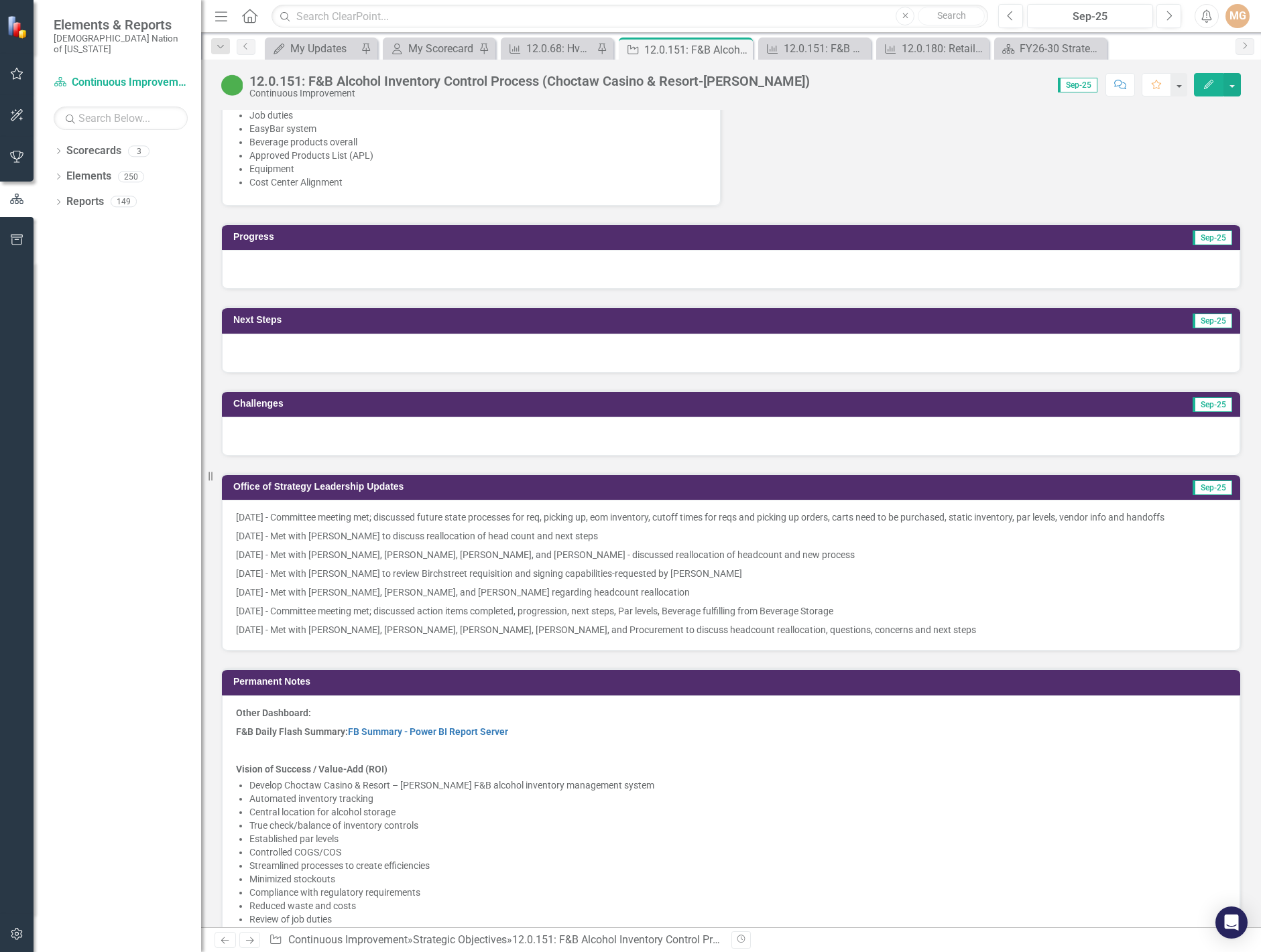
click at [596, 603] on p "[DATE] - Committee meeting met; discussed action items completed, progression, …" at bounding box center [731, 611] width 990 height 19
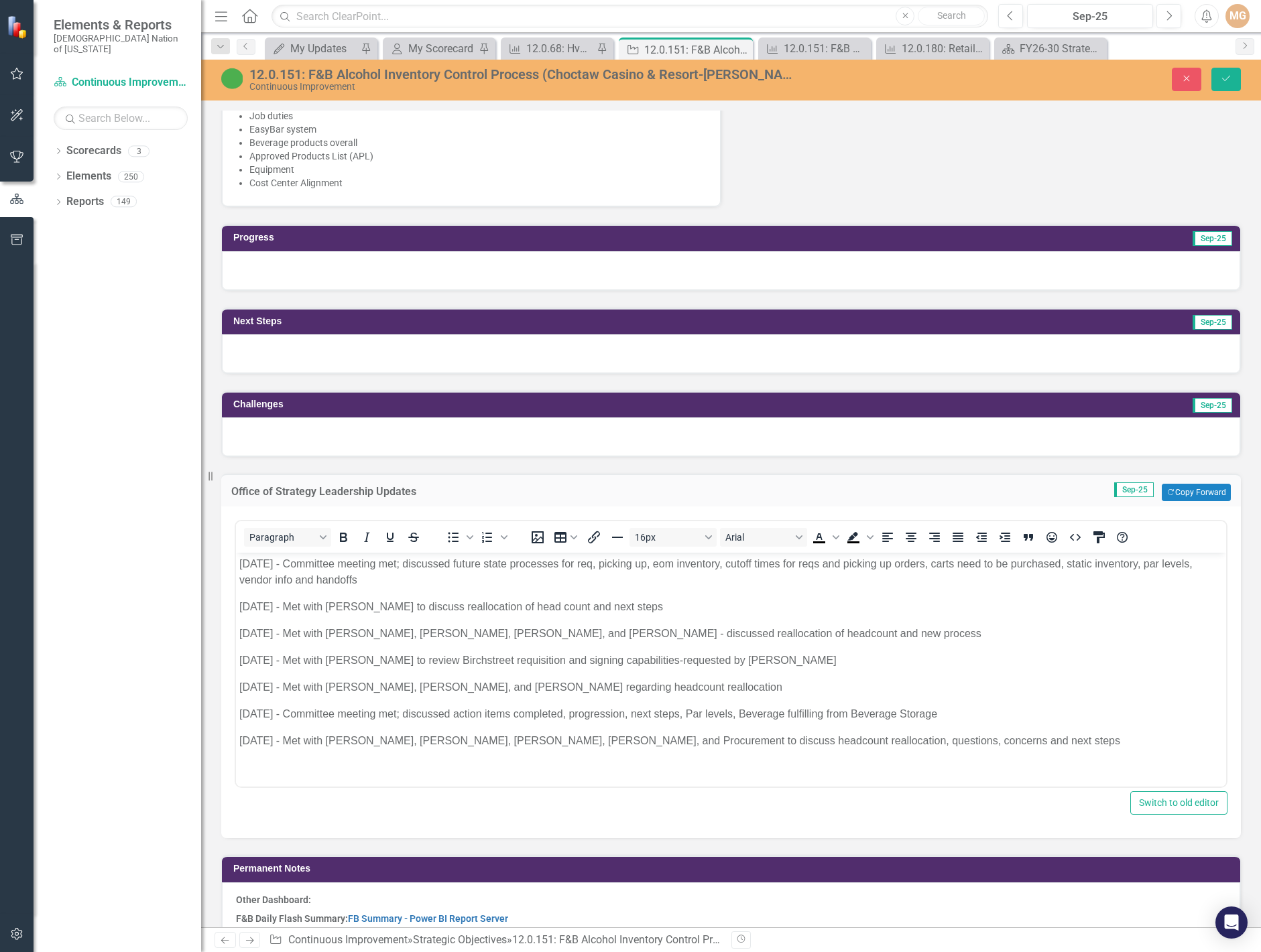
scroll to position [0, 0]
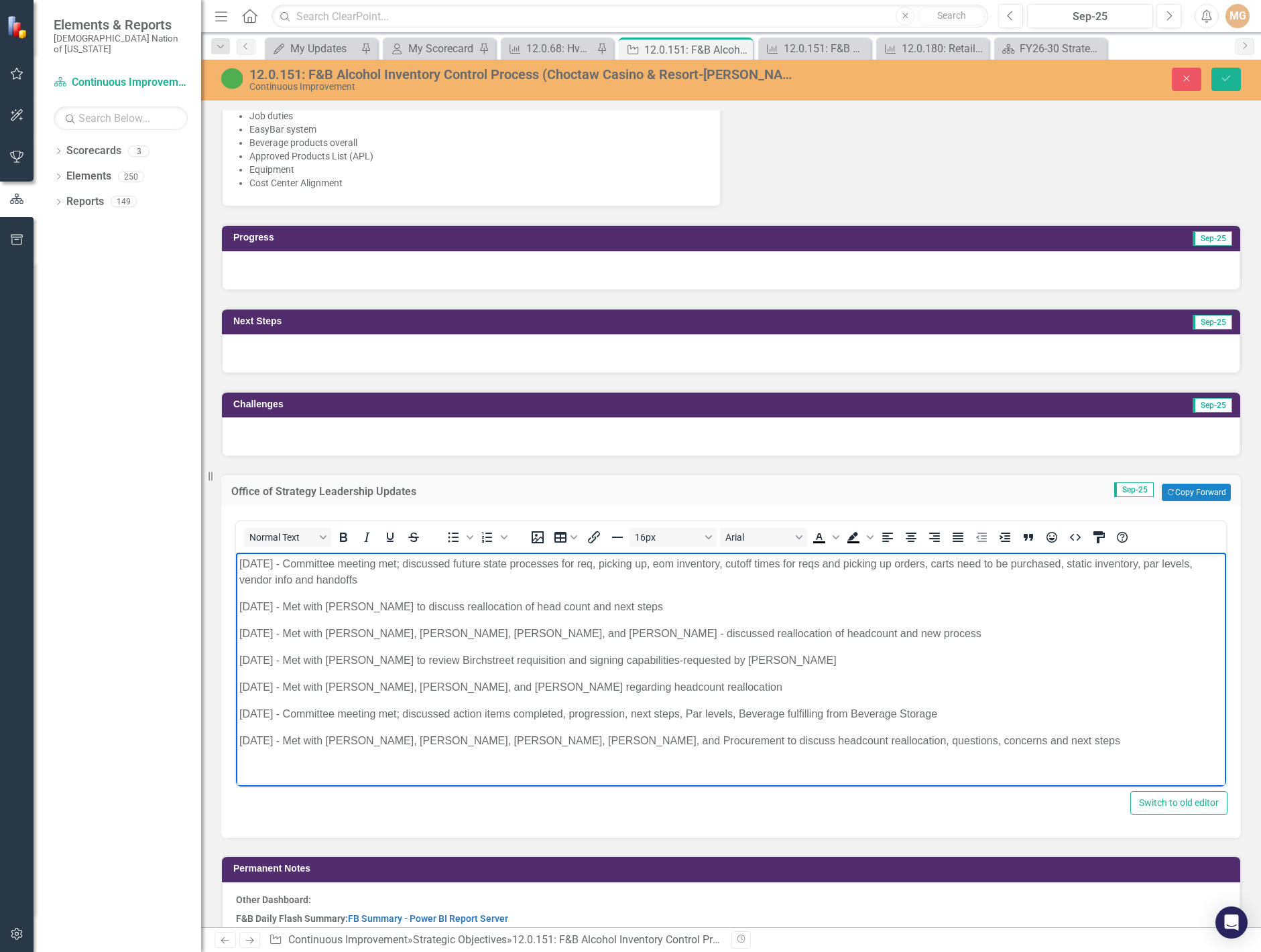
click at [914, 744] on p "[DATE] - Met with [PERSON_NAME], [PERSON_NAME], [PERSON_NAME], [PERSON_NAME], a…" at bounding box center [731, 741] width 983 height 16
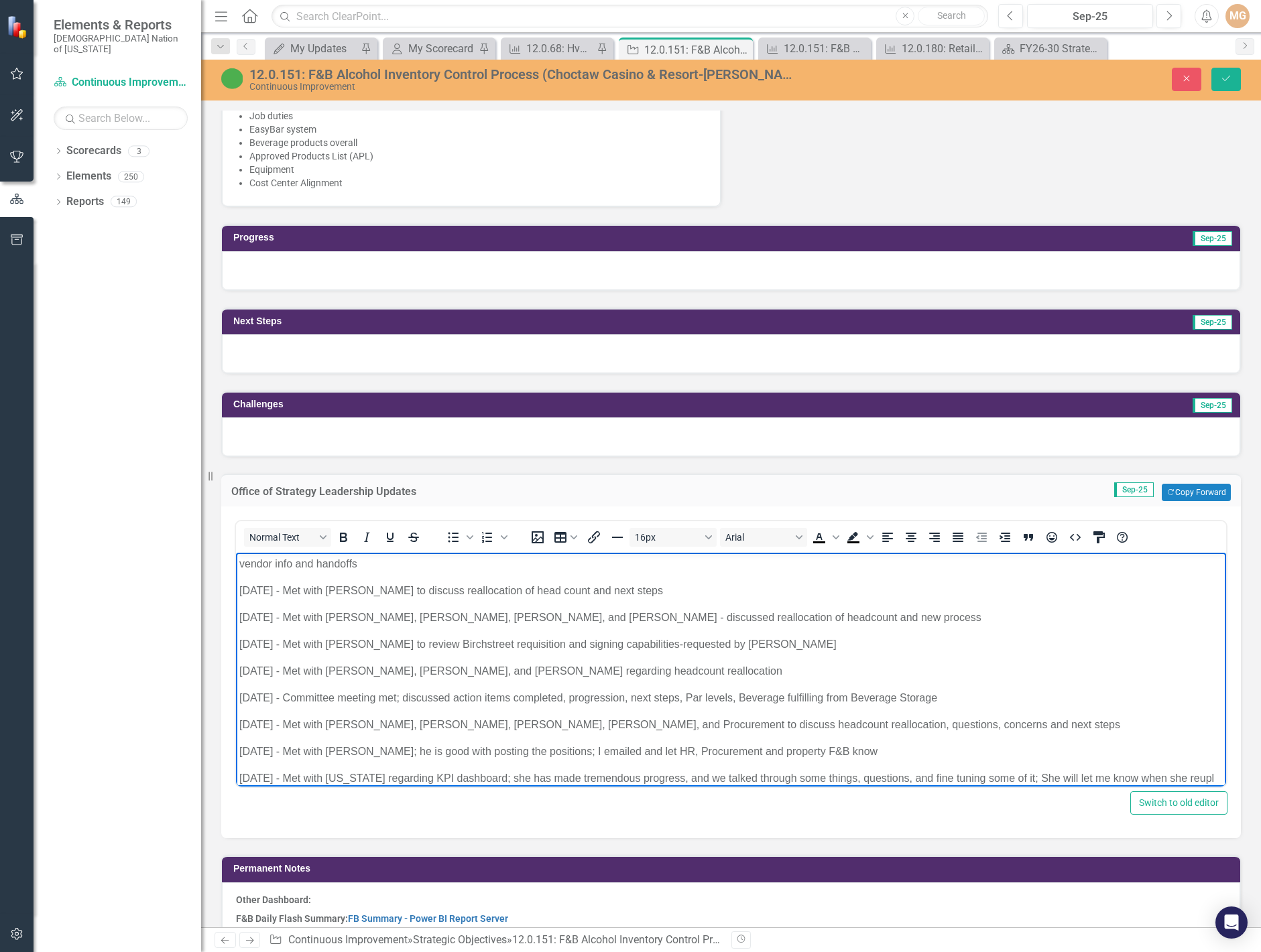
scroll to position [30, 0]
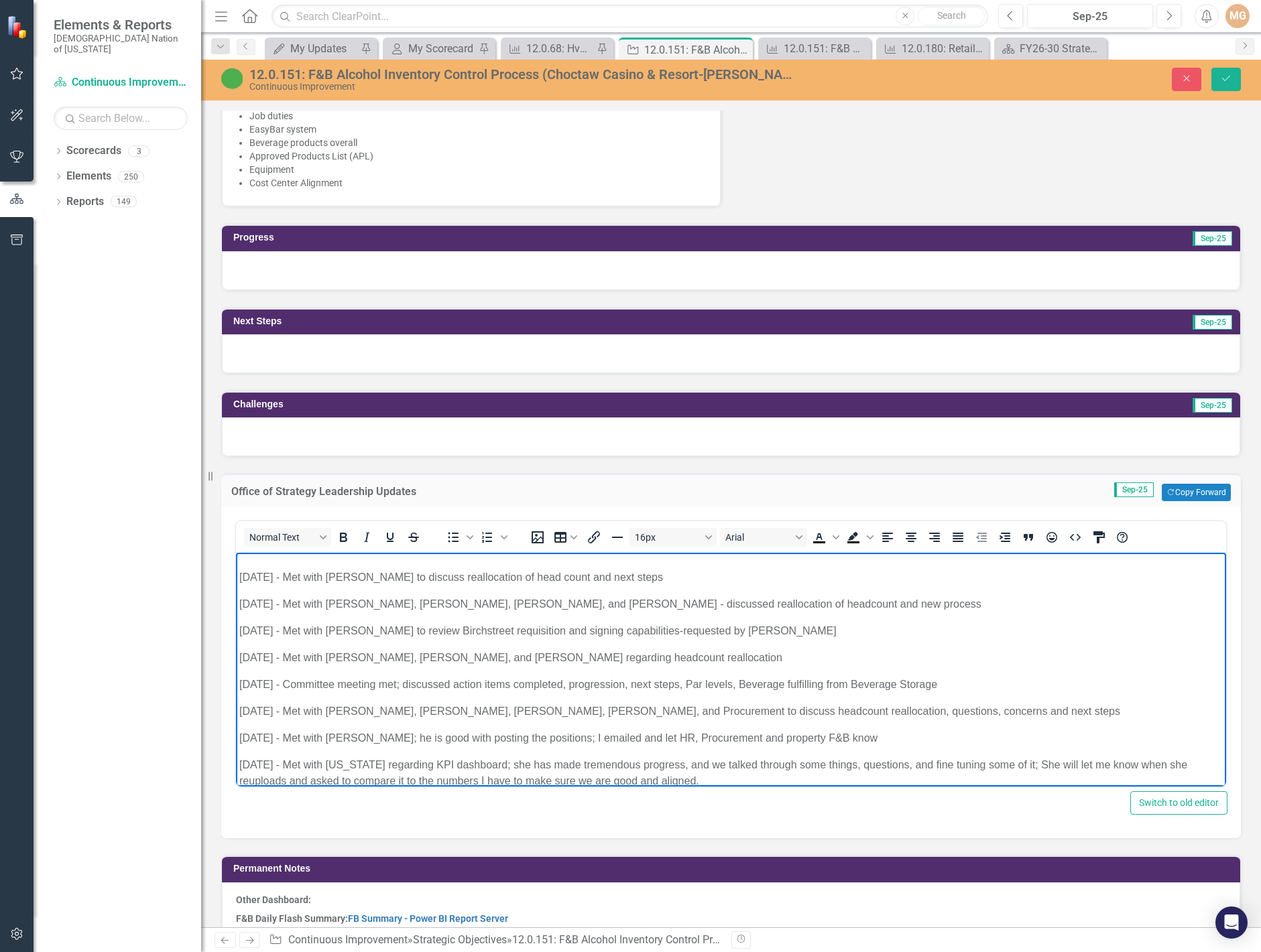
click at [941, 765] on p "9.18.25 - Met with Montana regarding KPI dashboard; she has made tremendous pro…" at bounding box center [731, 773] width 983 height 32
click at [1225, 81] on icon "submit" at bounding box center [1226, 79] width 8 height 6
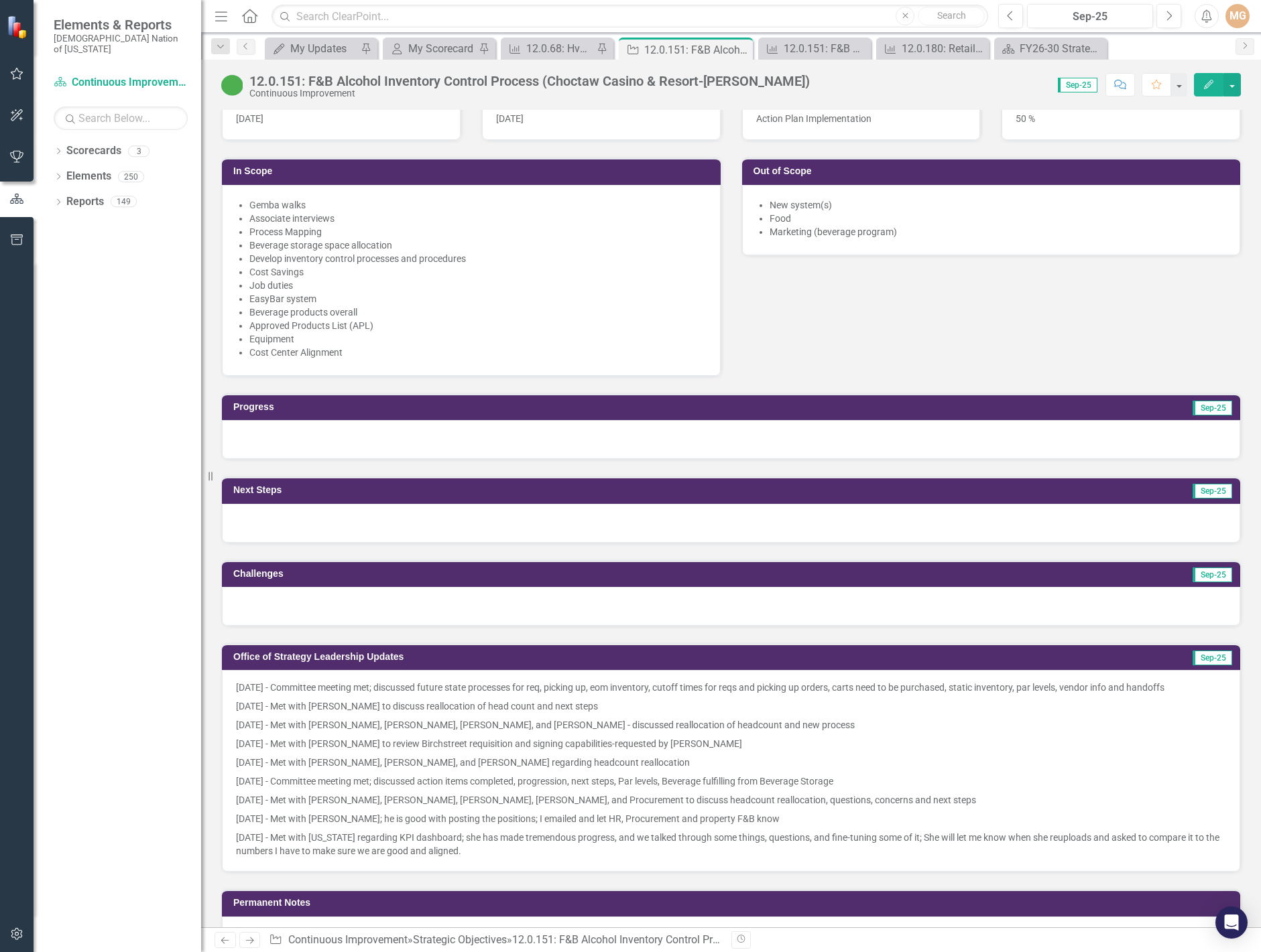
scroll to position [804, 0]
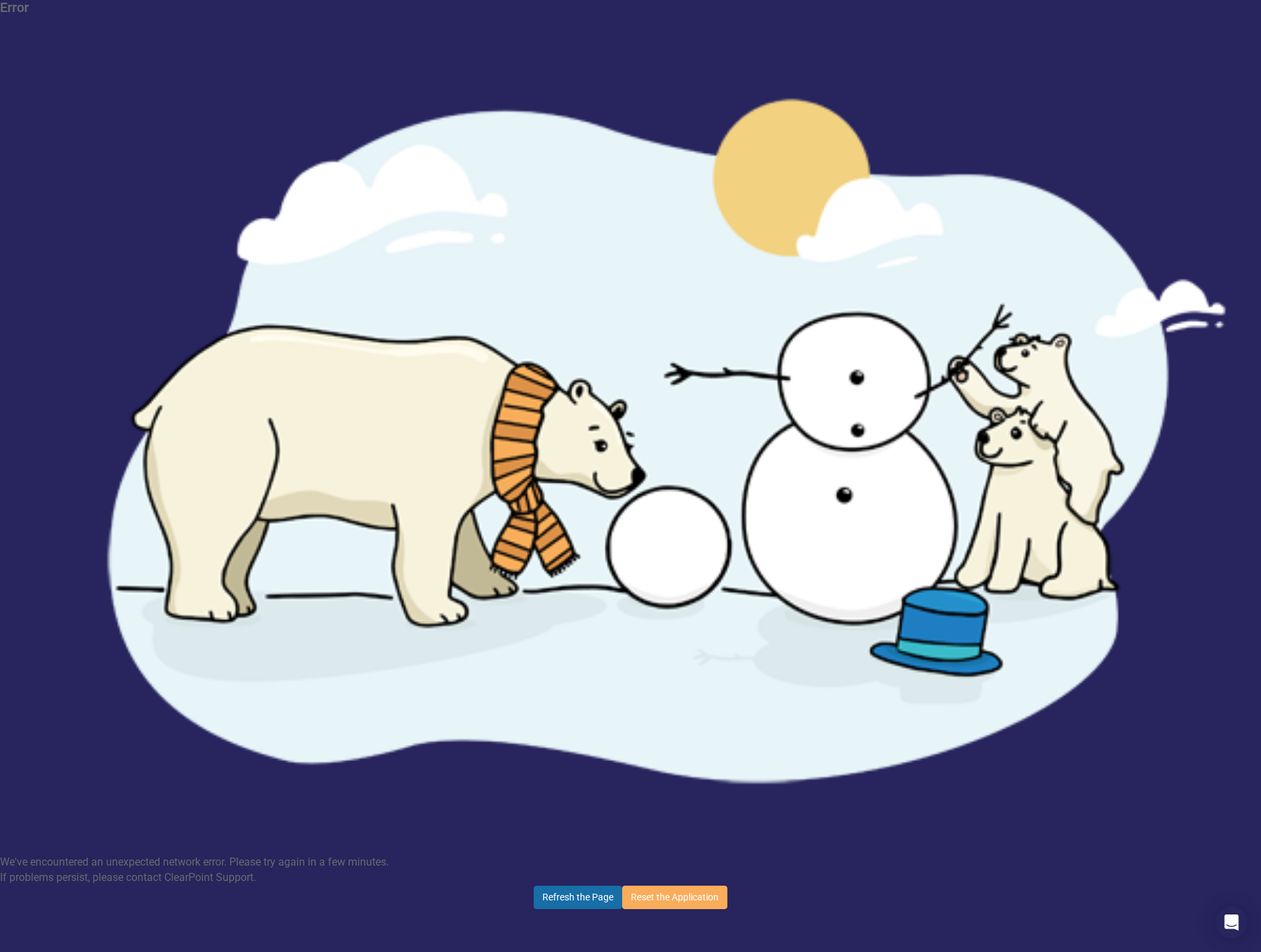
click at [594, 886] on button "Refresh the Page" at bounding box center [577, 897] width 88 height 23
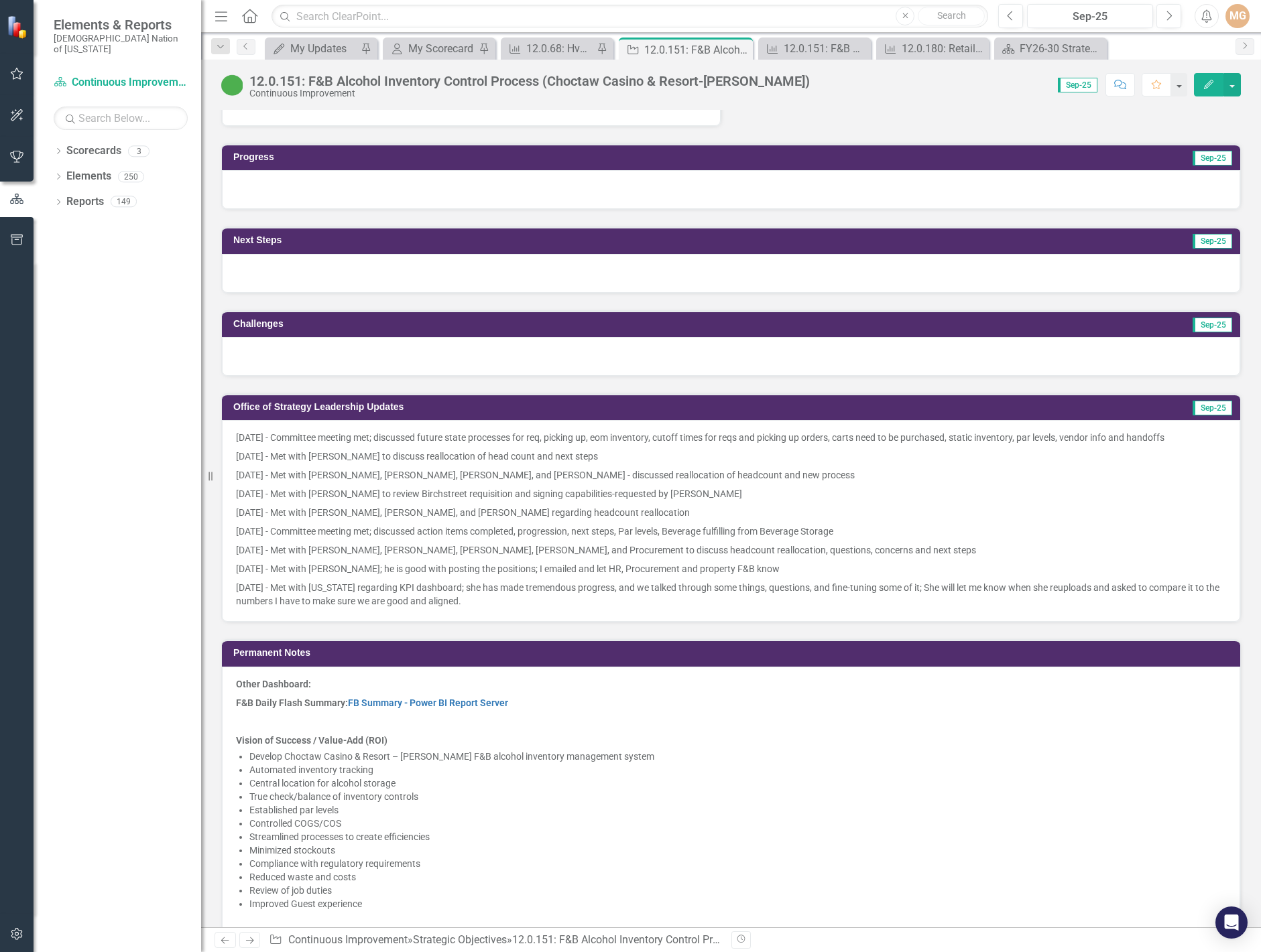
scroll to position [1273, 0]
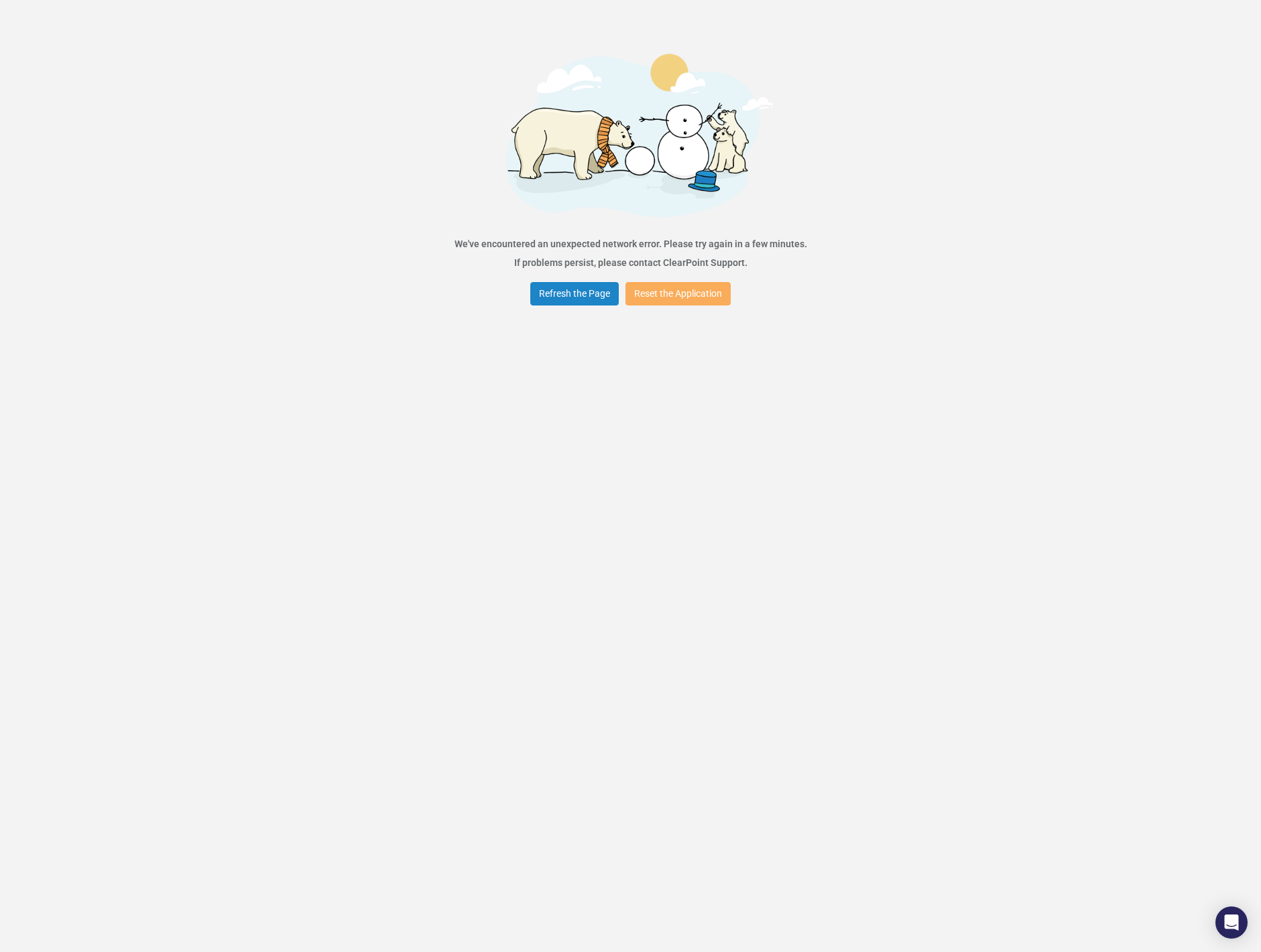
click at [1038, 207] on div "Error We've encountered an unexpected network error. Please try again in a few …" at bounding box center [630, 476] width 1261 height 952
click at [580, 294] on button "Refresh the Page" at bounding box center [574, 293] width 88 height 23
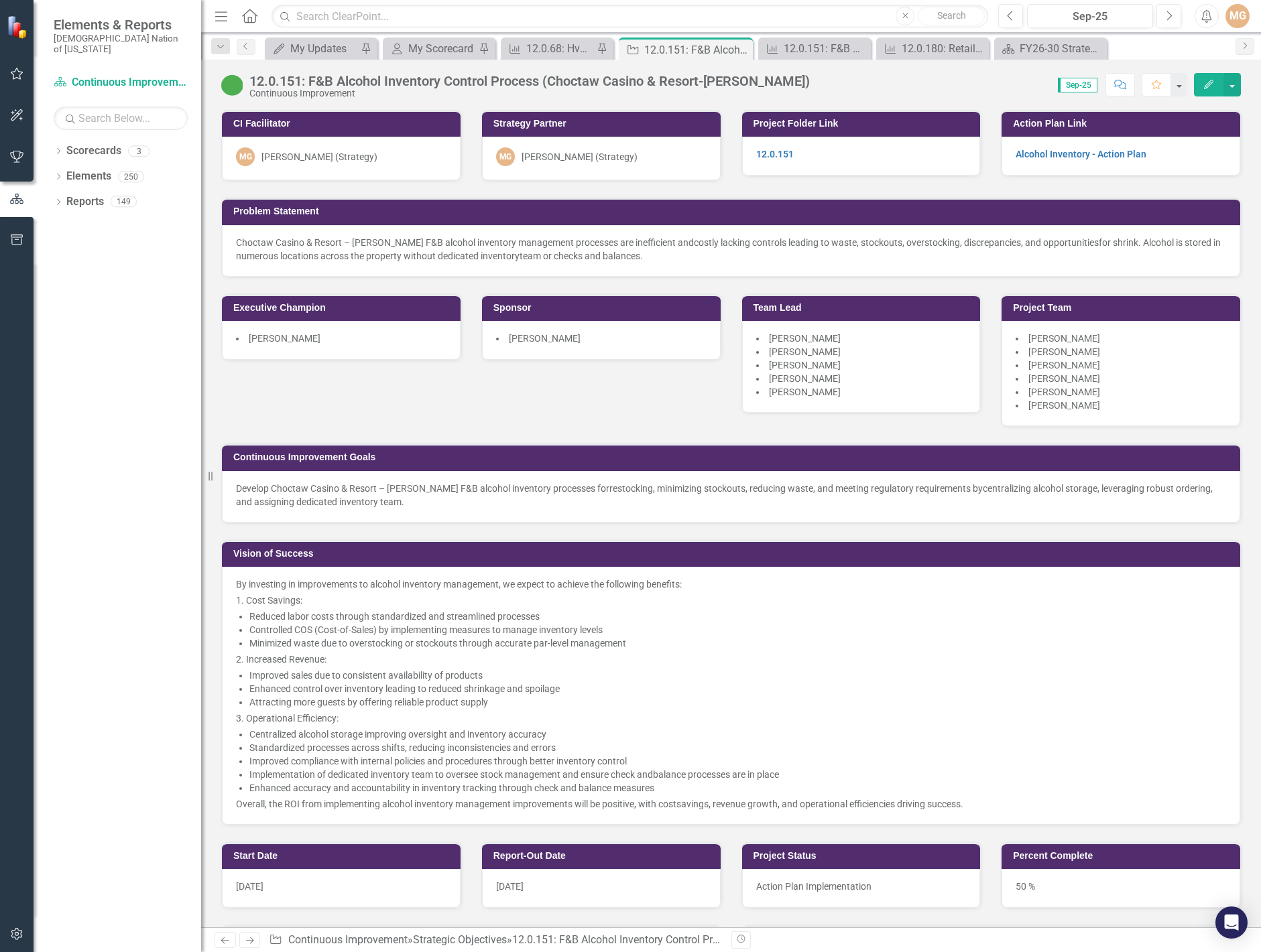
click at [672, 420] on div "CI Facilitator MG Morgan Goad (Strategy) Strategy Partner MG Morgan Goad (Strat…" at bounding box center [731, 459] width 1039 height 732
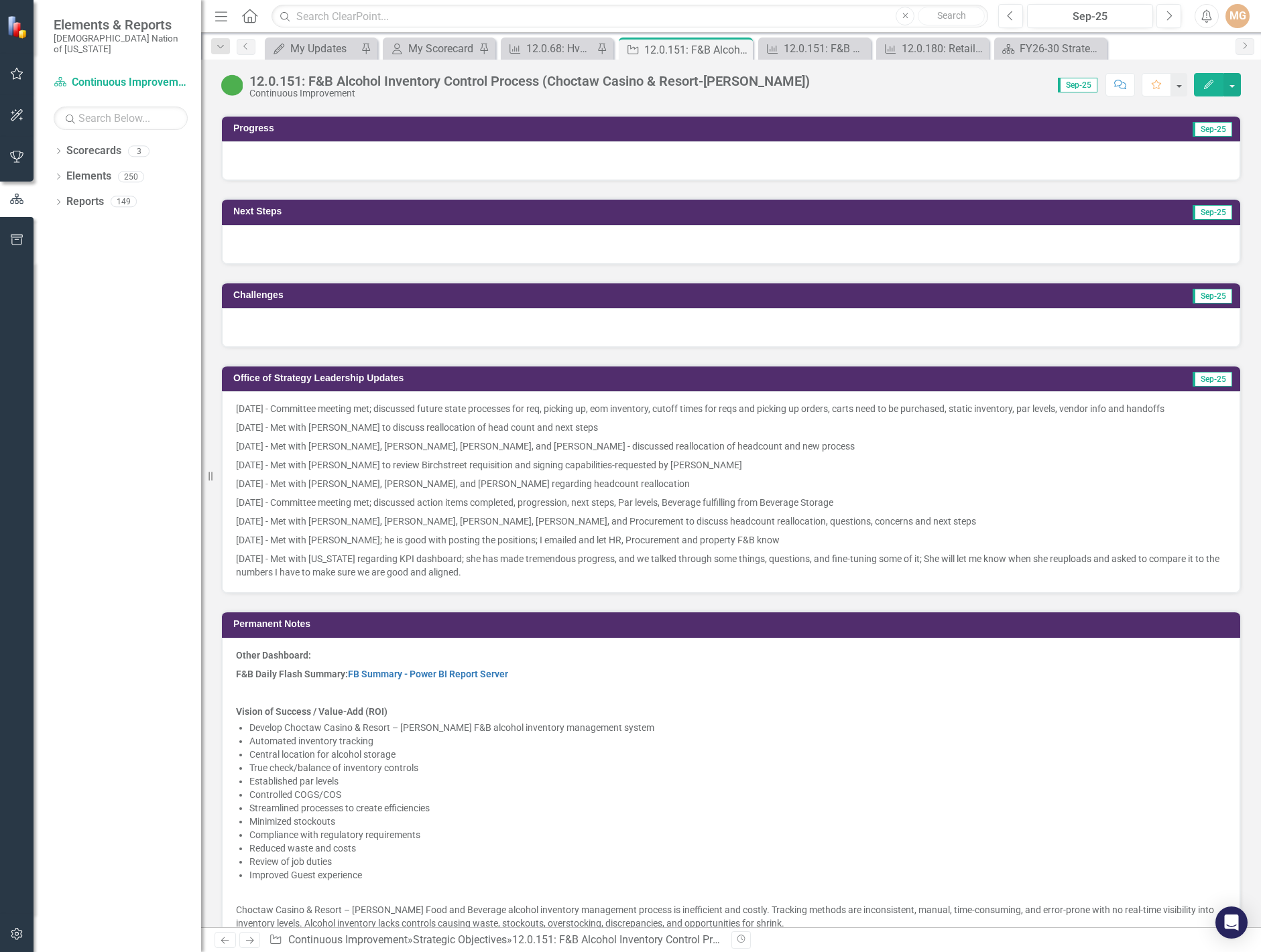
scroll to position [1072, 0]
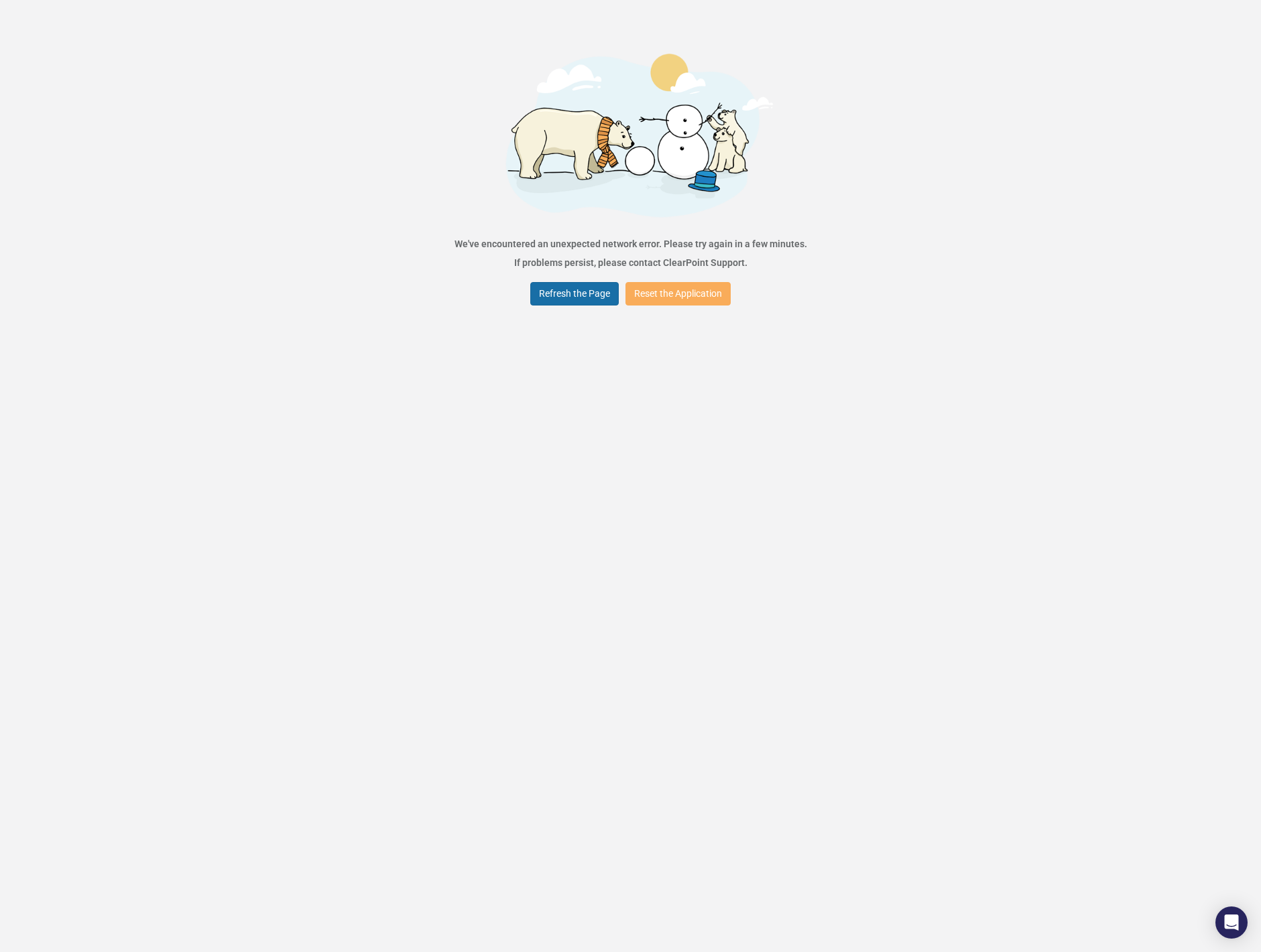
click at [554, 292] on button "Refresh the Page" at bounding box center [574, 293] width 88 height 23
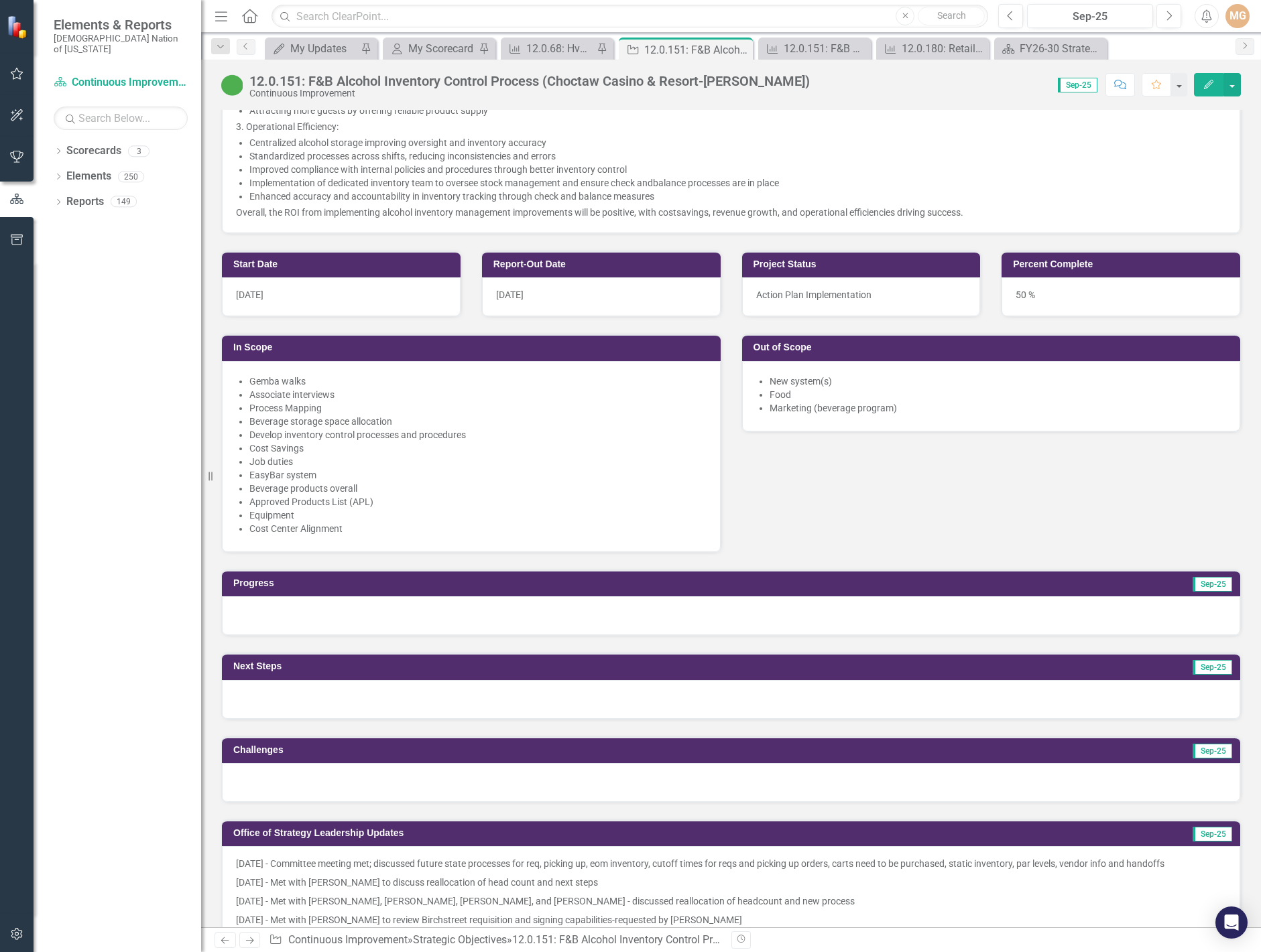
scroll to position [670, 0]
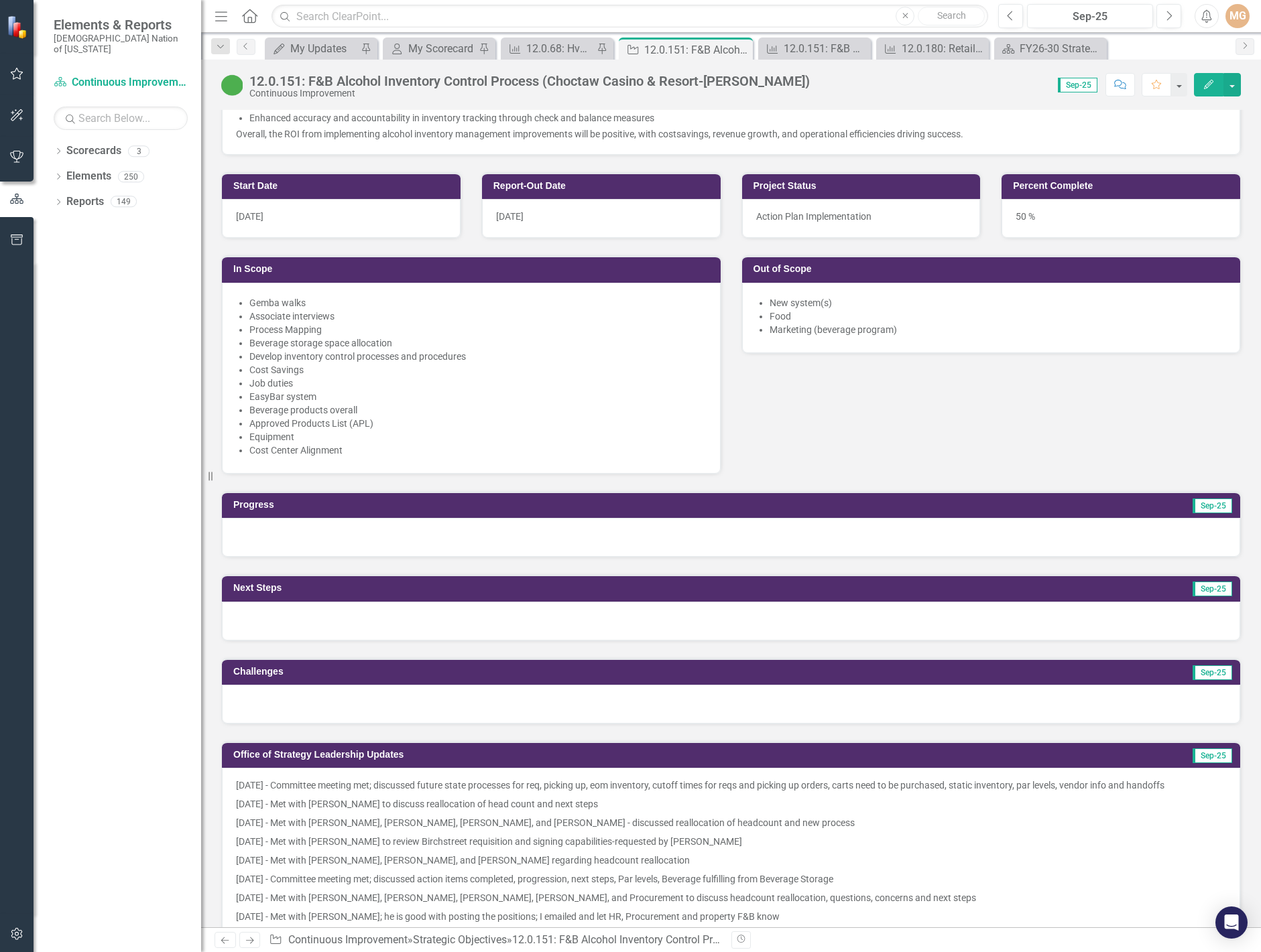
click at [366, 716] on div at bounding box center [731, 704] width 1018 height 39
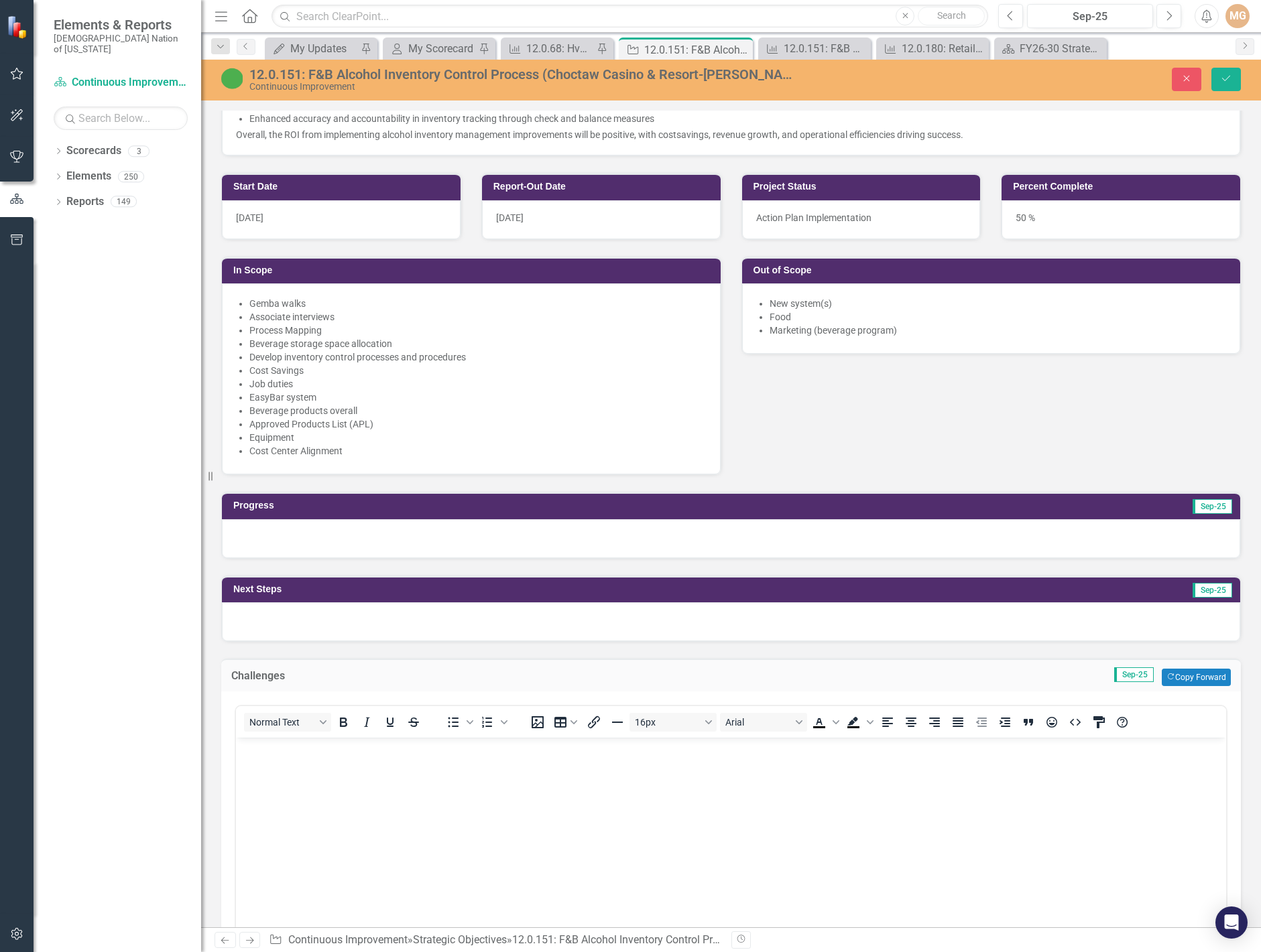
scroll to position [0, 0]
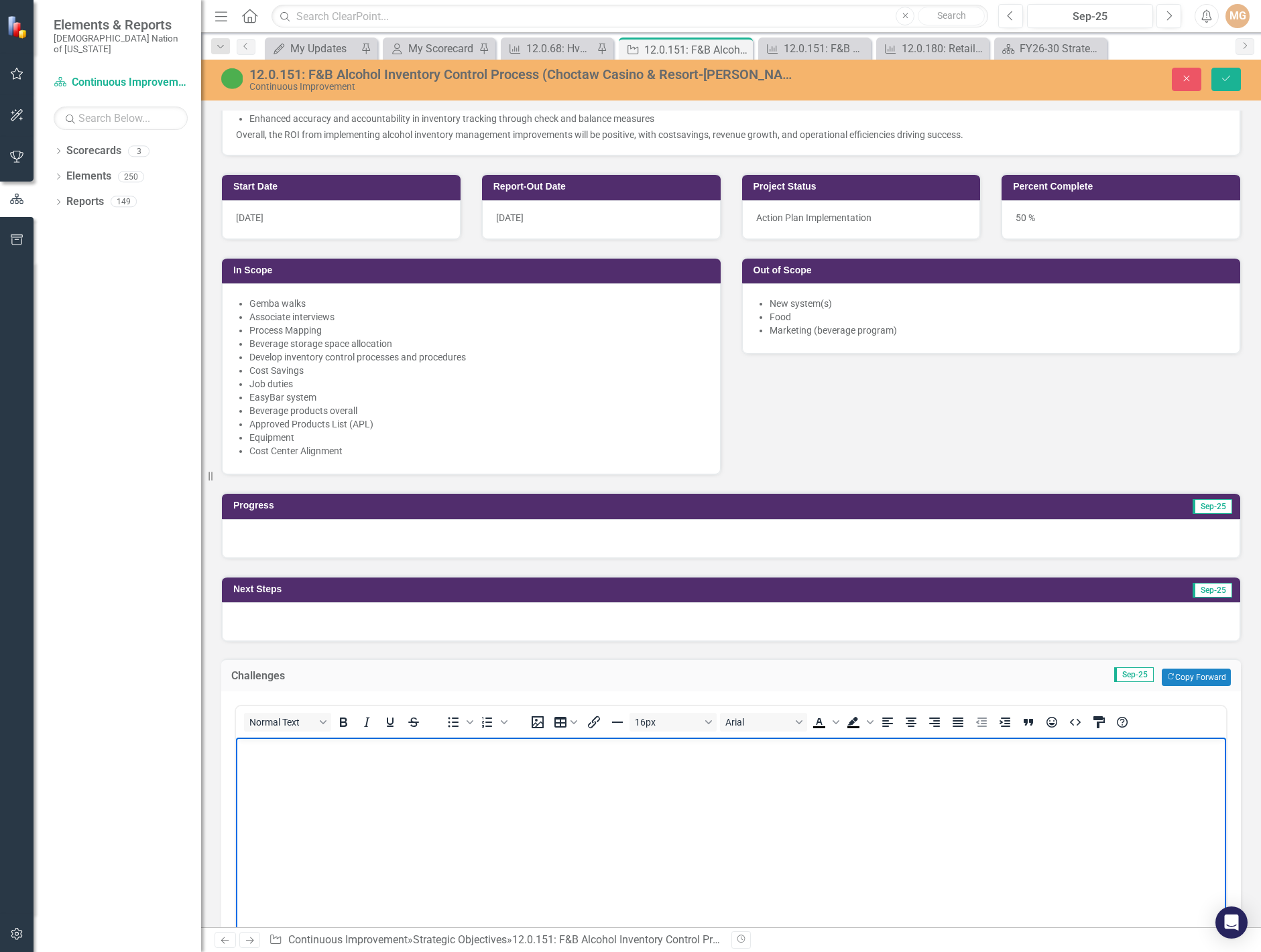
click at [332, 773] on body "Rich Text Area. Press ALT-0 for help." at bounding box center [731, 837] width 990 height 201
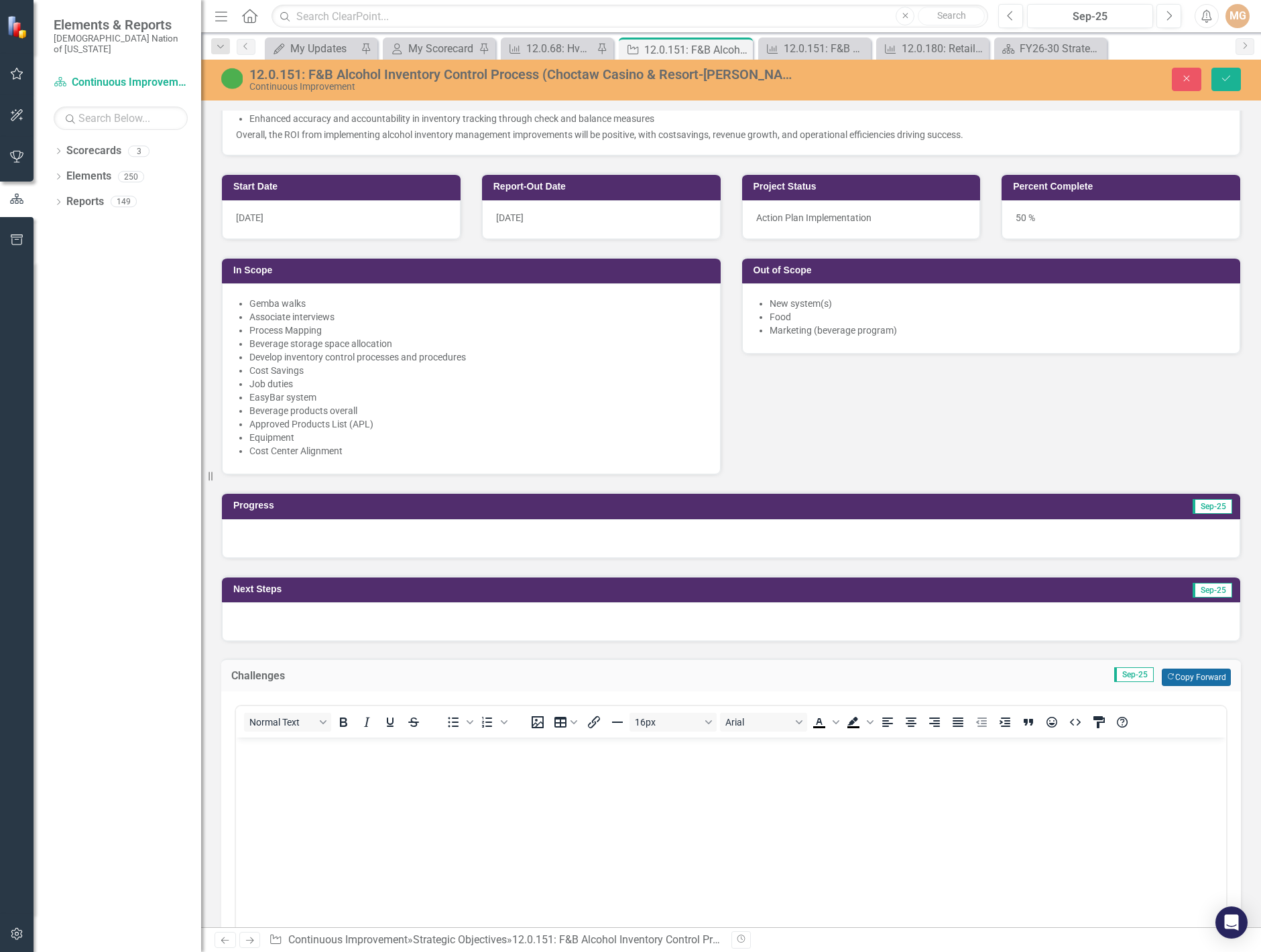
click at [1172, 677] on button "Copy Forward Copy Forward" at bounding box center [1196, 677] width 69 height 18
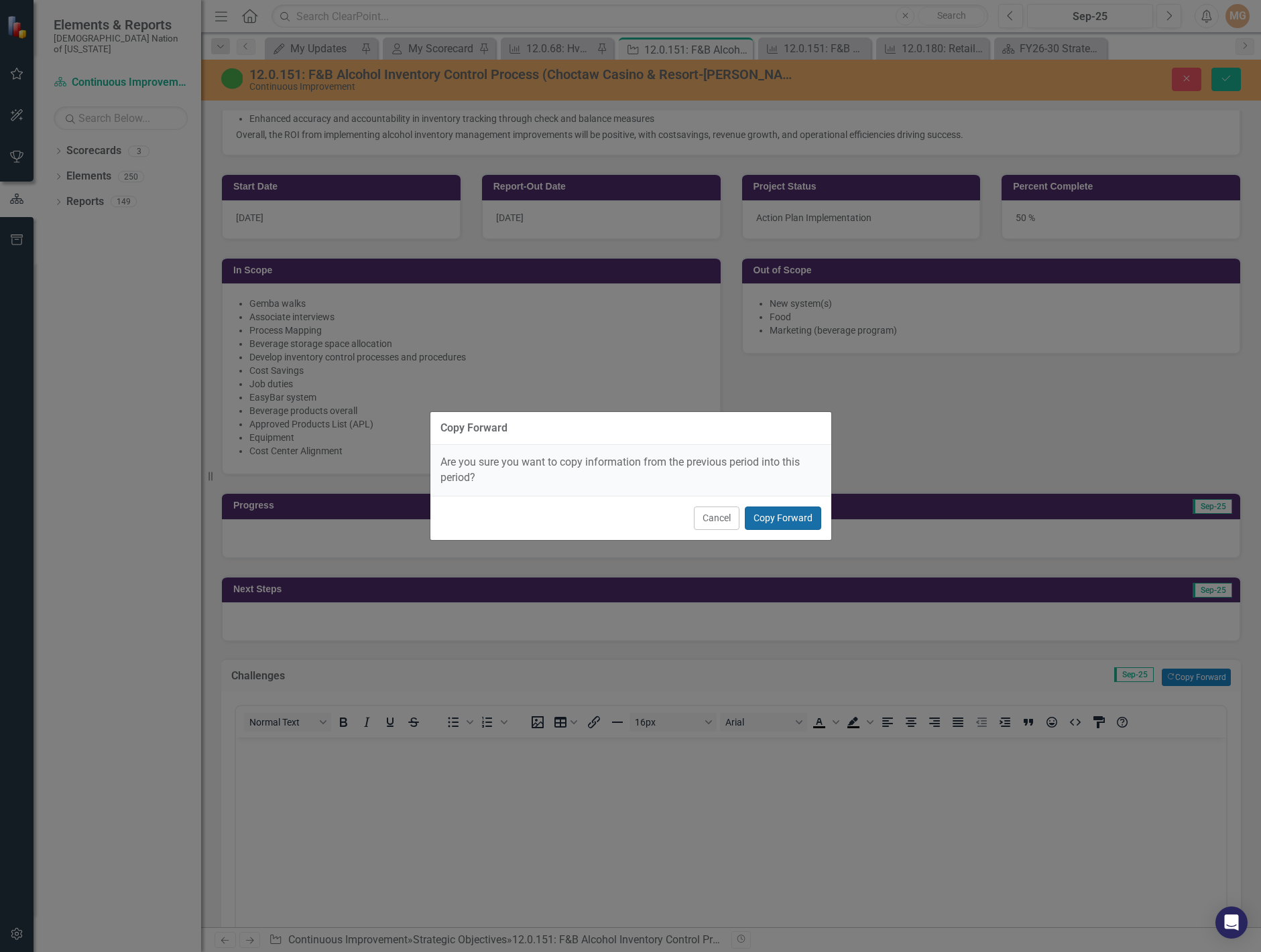
click at [782, 519] on button "Copy Forward" at bounding box center [783, 517] width 76 height 23
click at [794, 523] on button "Copy Forward" at bounding box center [783, 517] width 76 height 23
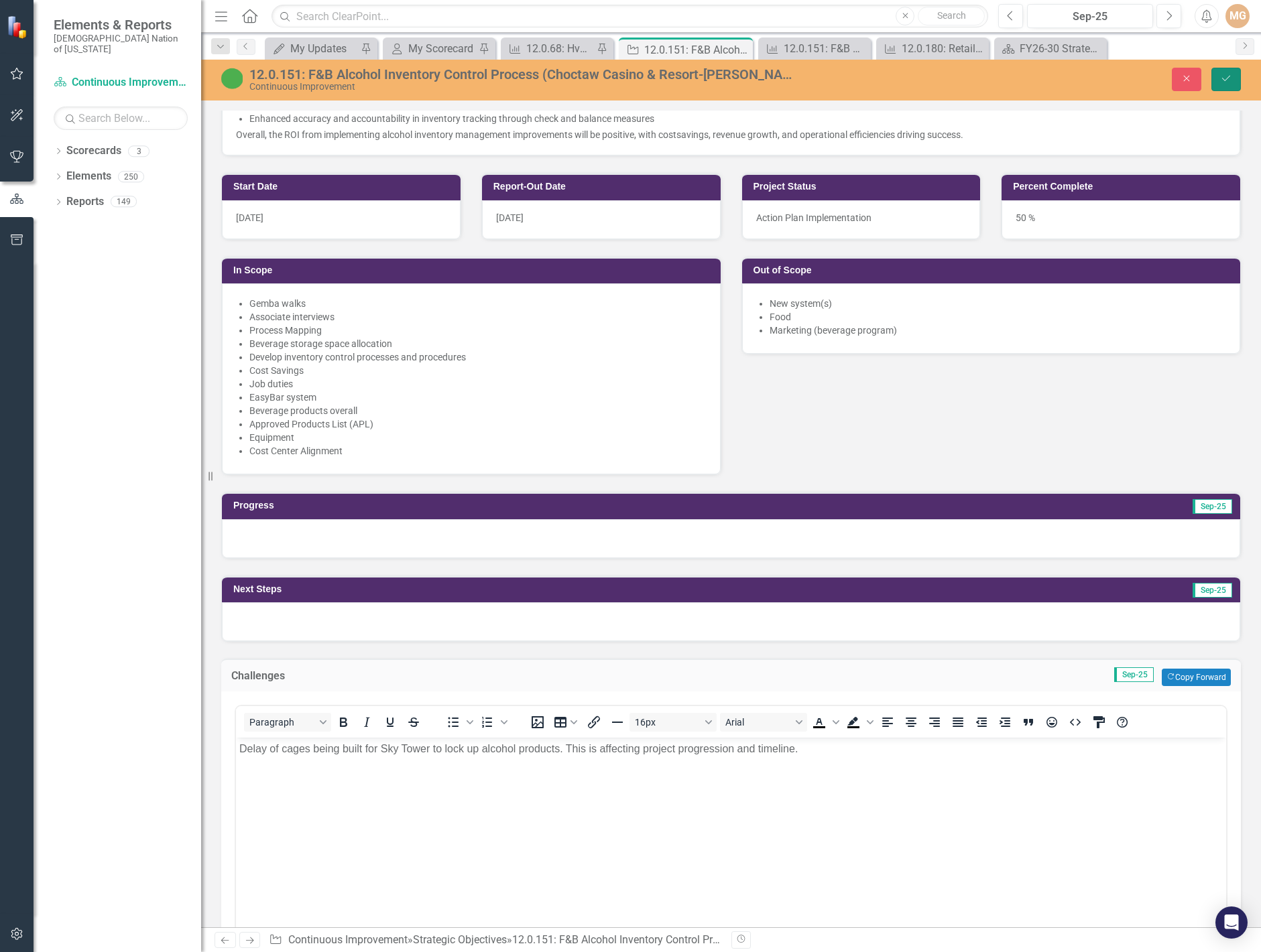
click at [1231, 77] on button "Save" at bounding box center [1226, 79] width 30 height 23
